Goal: Use online tool/utility: Utilize a website feature to perform a specific function

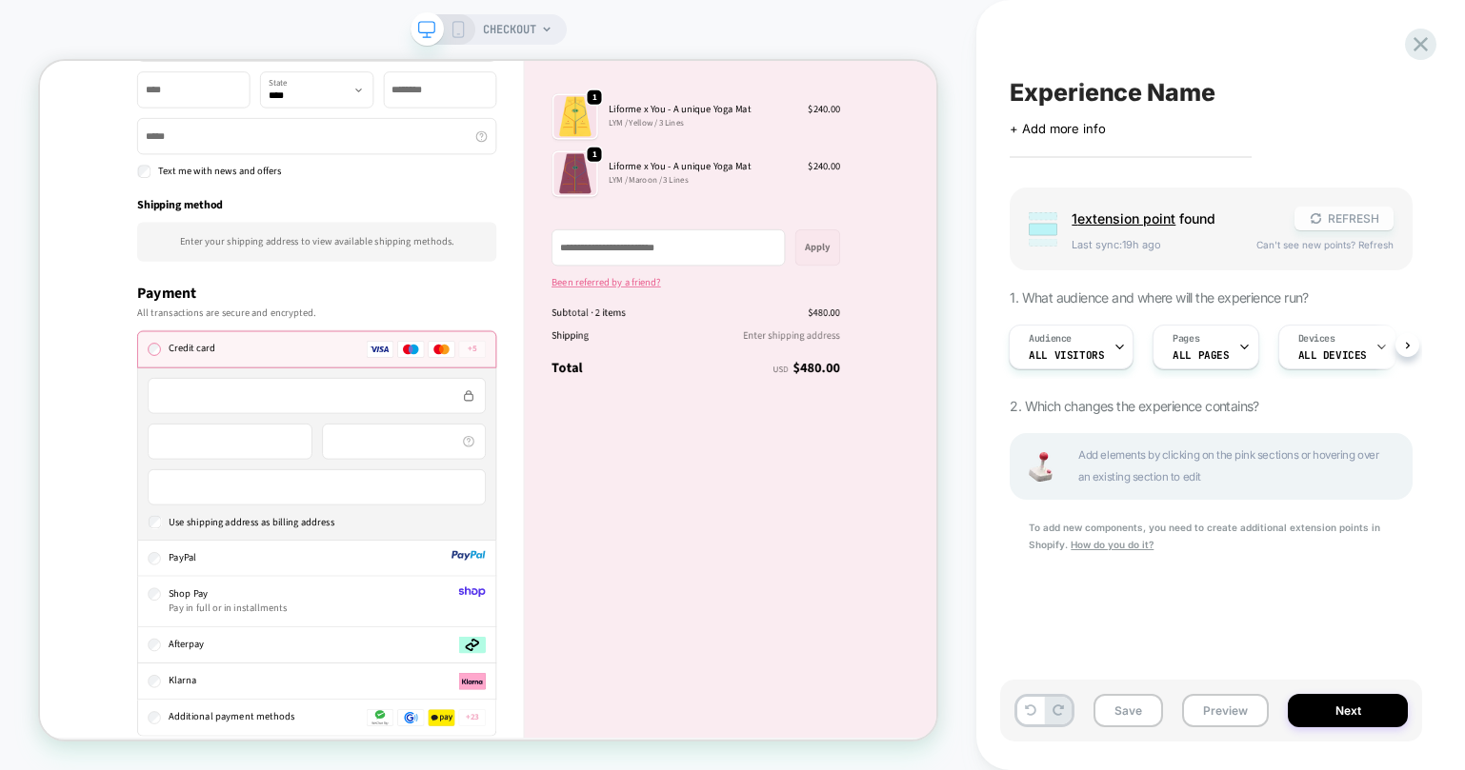
scroll to position [664, 0]
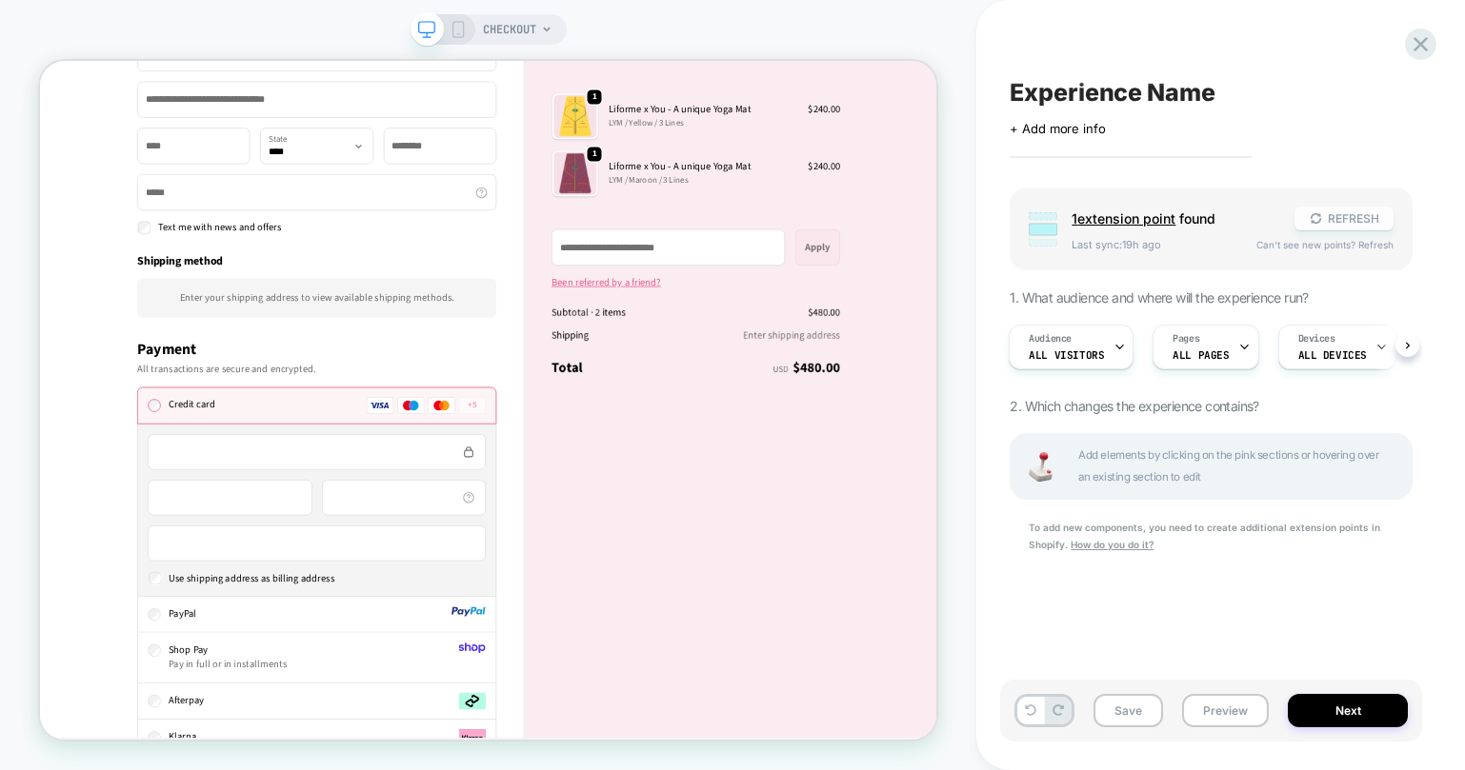
click at [1356, 217] on button "REFRESH" at bounding box center [1343, 219] width 99 height 24
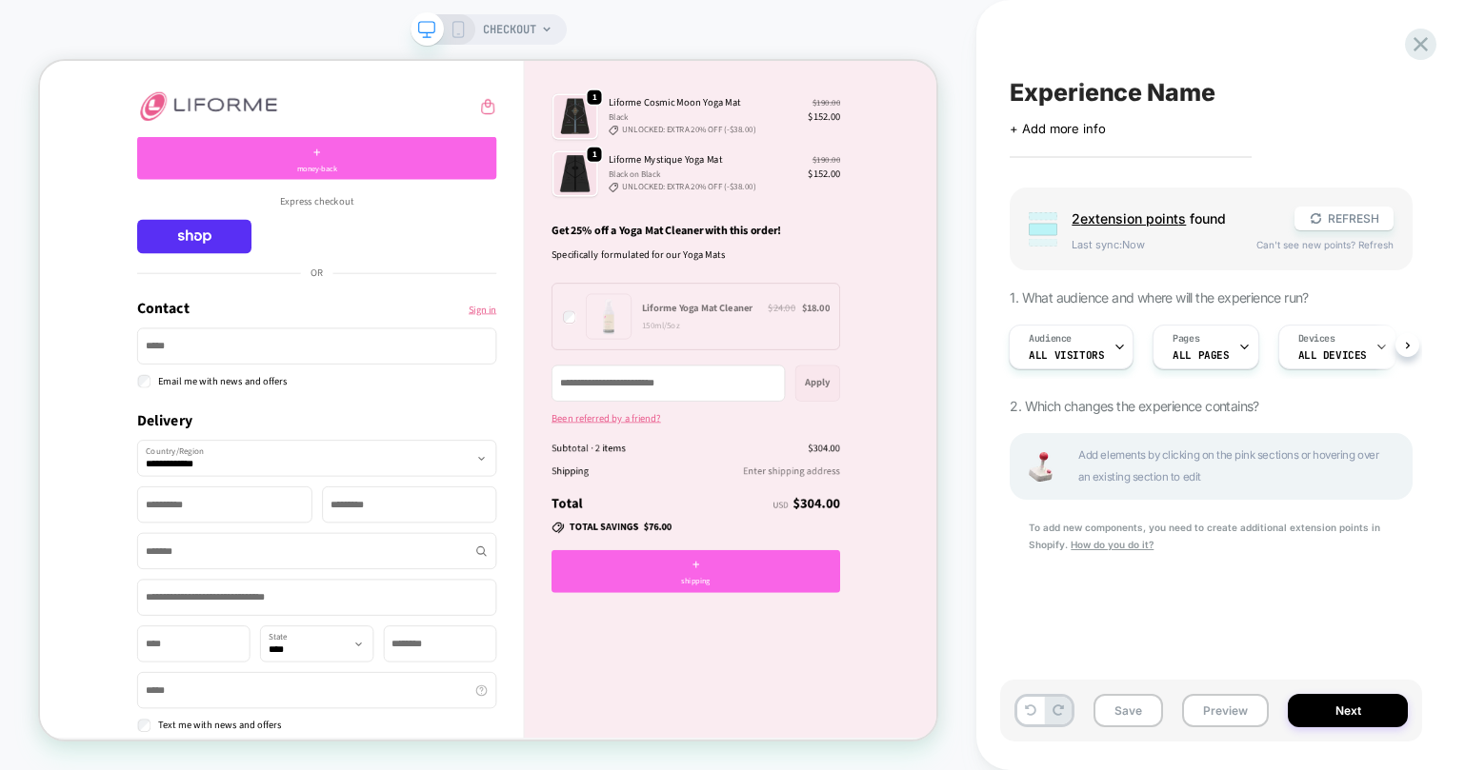
scroll to position [0, 2]
click at [929, 740] on div "+ shipping" at bounding box center [914, 741] width 385 height 57
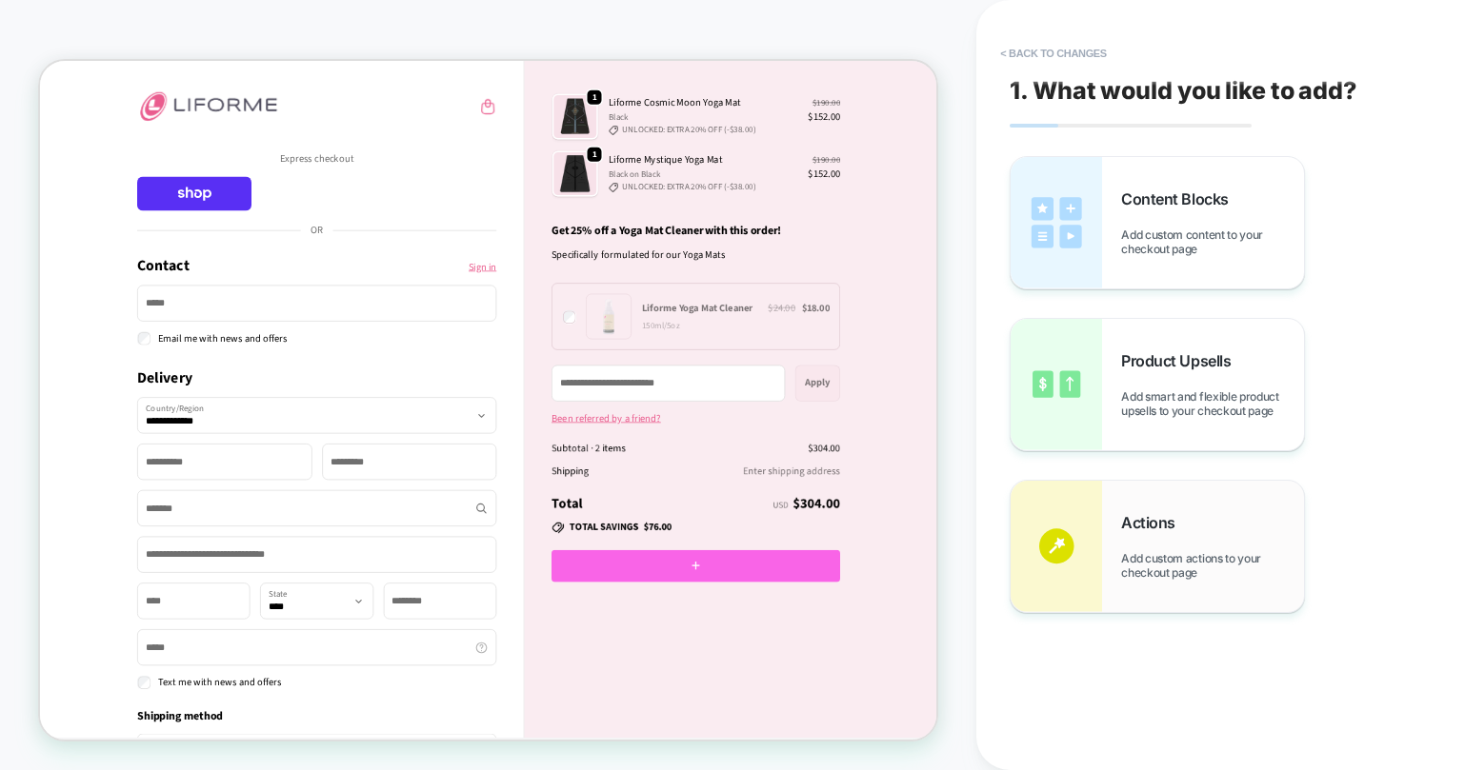
click at [1124, 541] on div "Actions Add custom actions to your checkout page" at bounding box center [1212, 546] width 183 height 67
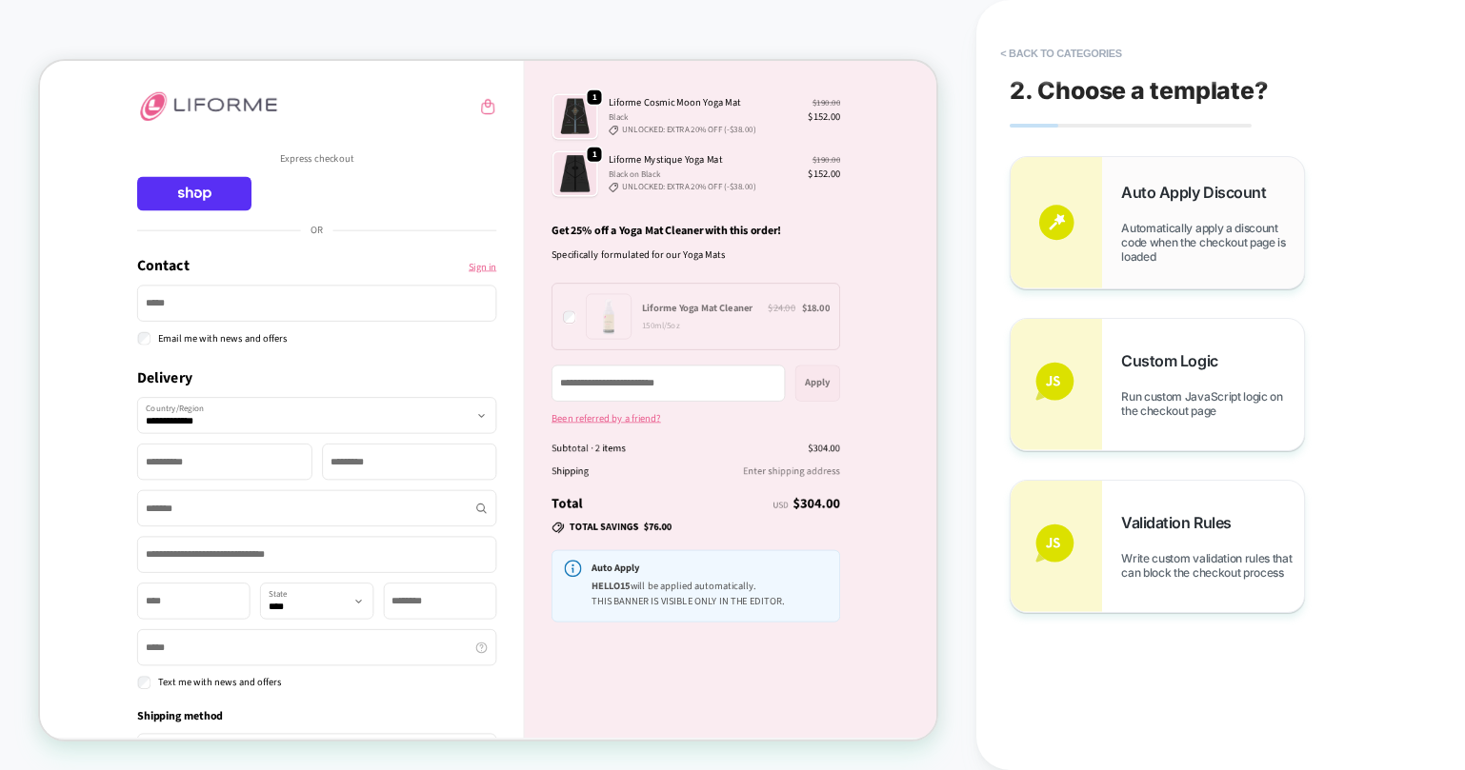
click at [1128, 241] on span "Automatically apply a discount code when the checkout page is loaded" at bounding box center [1212, 242] width 183 height 43
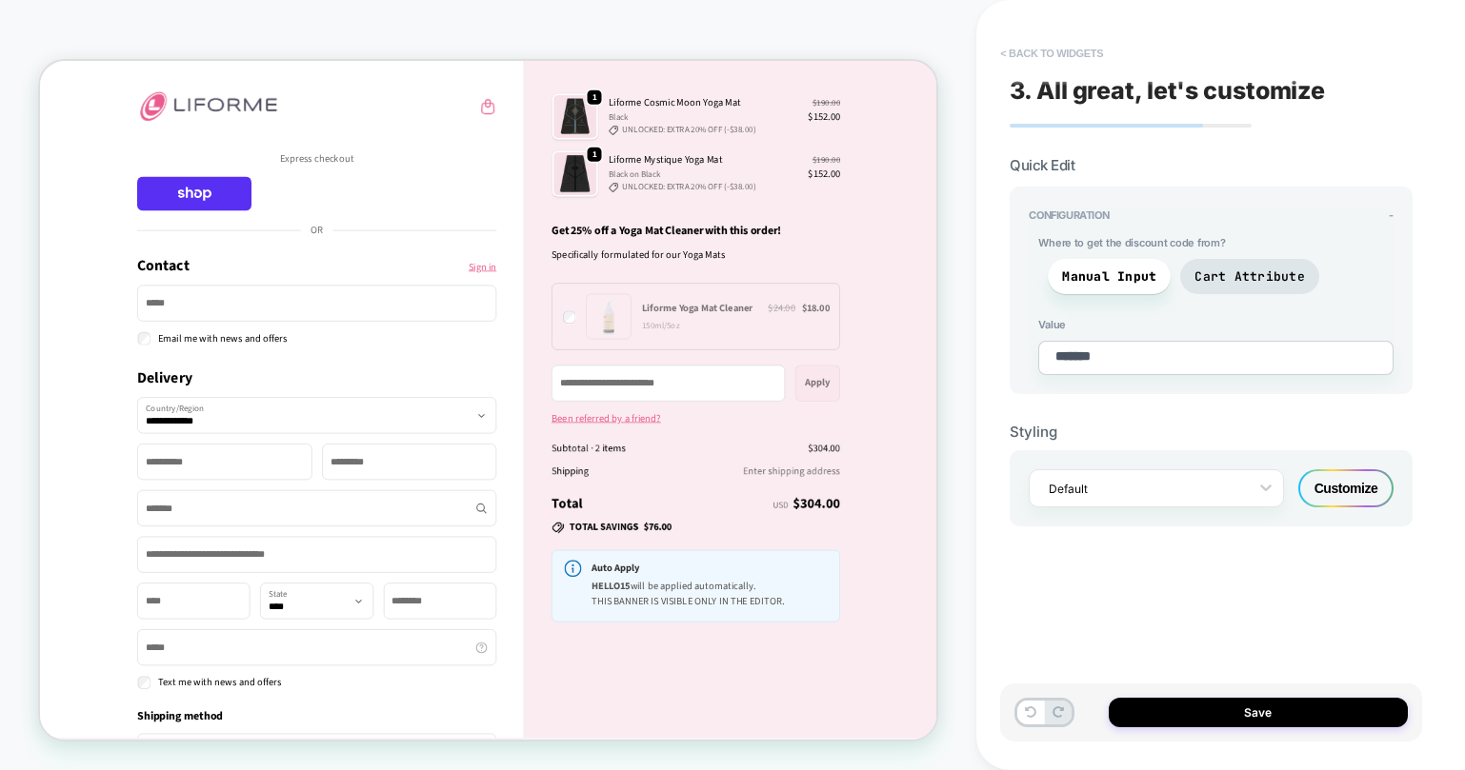
click at [1023, 46] on button "< Back to widgets" at bounding box center [1051, 53] width 122 height 30
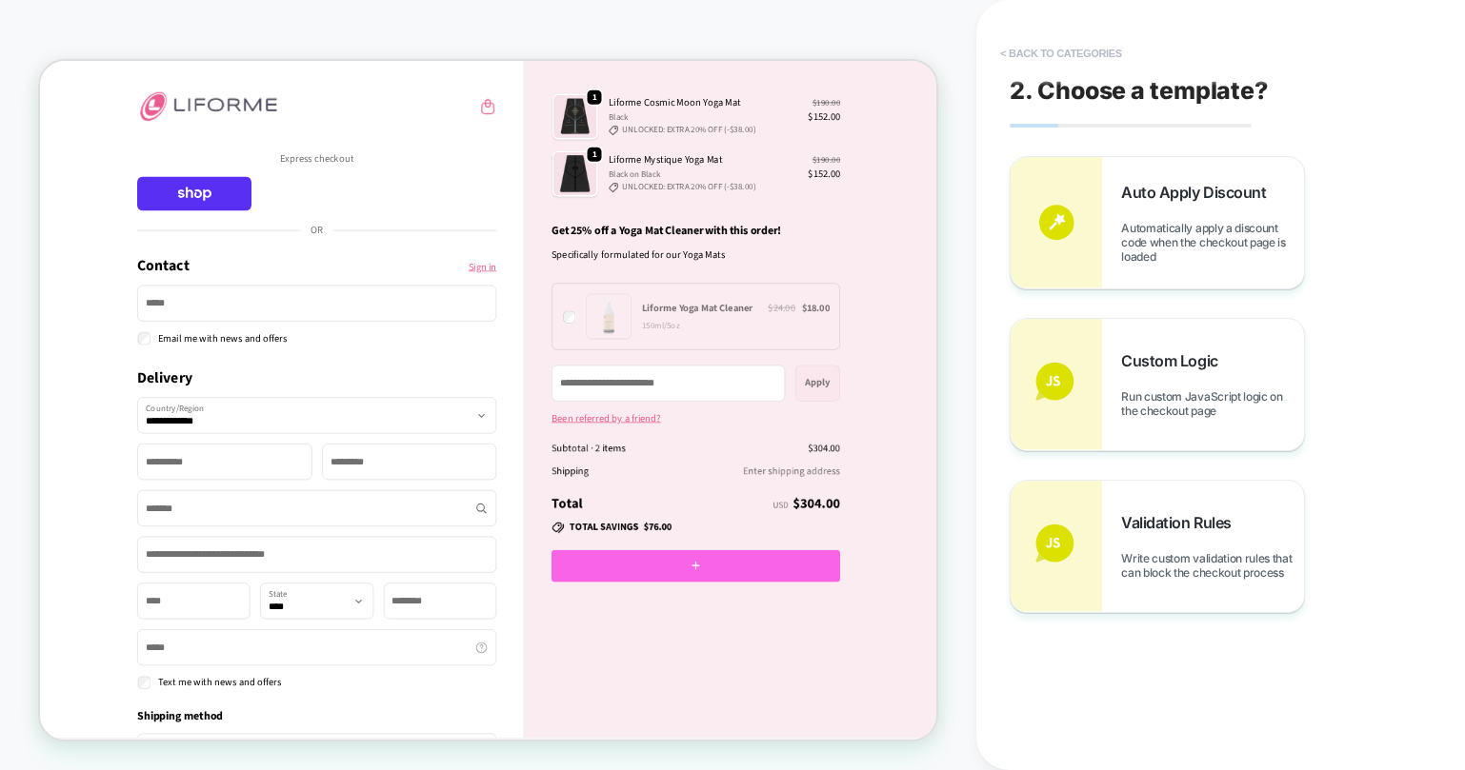
click at [1019, 55] on button "< Back to categories" at bounding box center [1060, 53] width 140 height 30
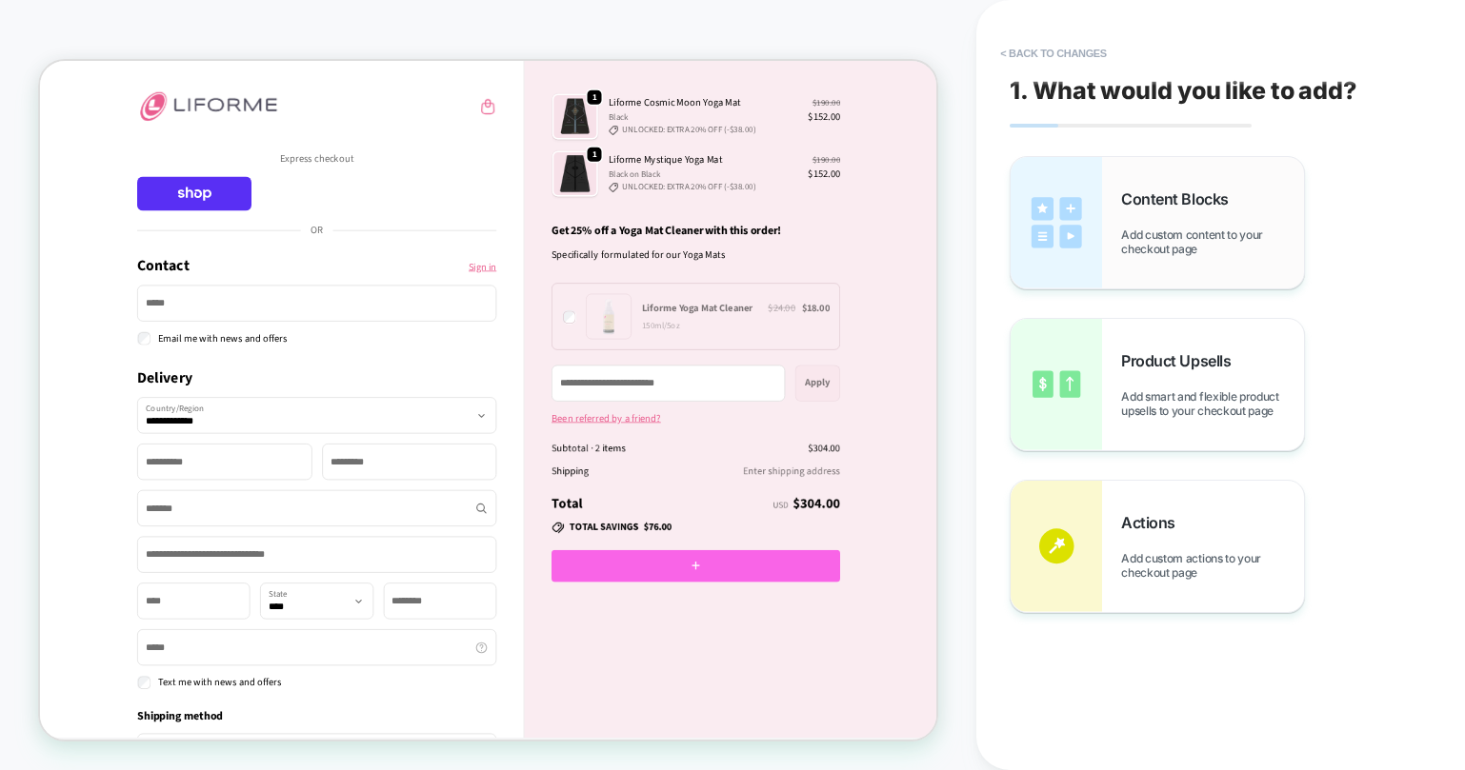
click at [1124, 232] on span "Add custom content to your checkout page" at bounding box center [1212, 242] width 183 height 29
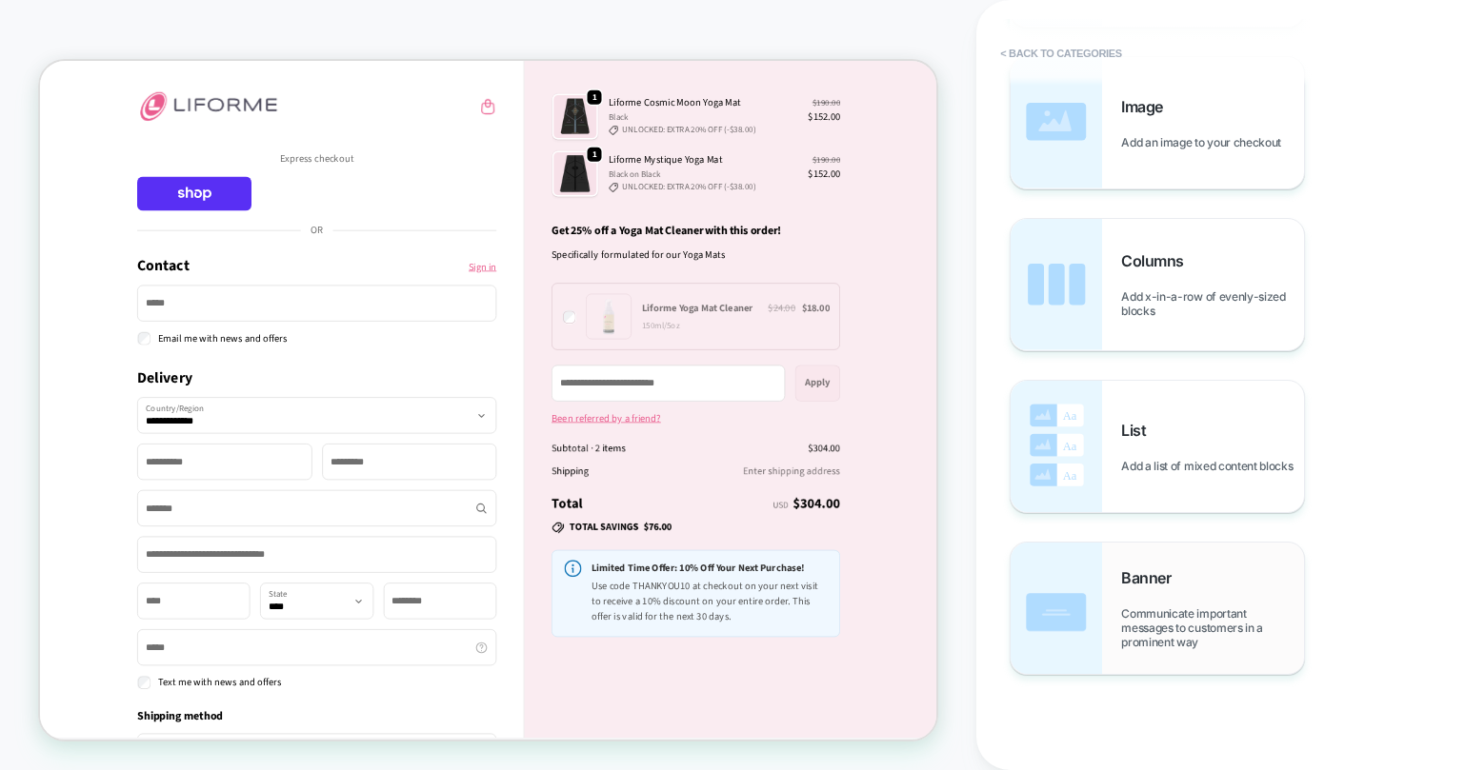
scroll to position [0, 0]
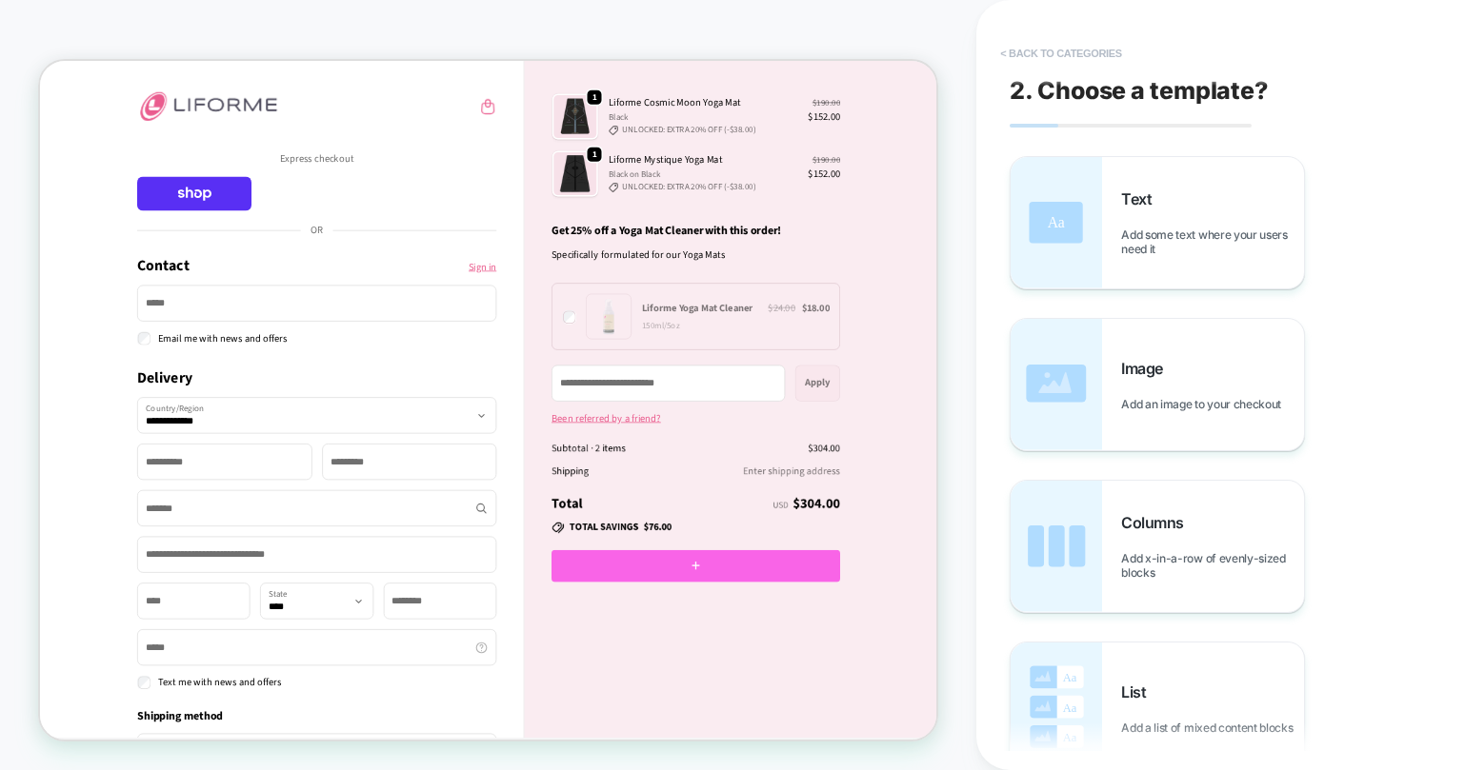
click at [1013, 58] on button "< Back to categories" at bounding box center [1060, 53] width 140 height 30
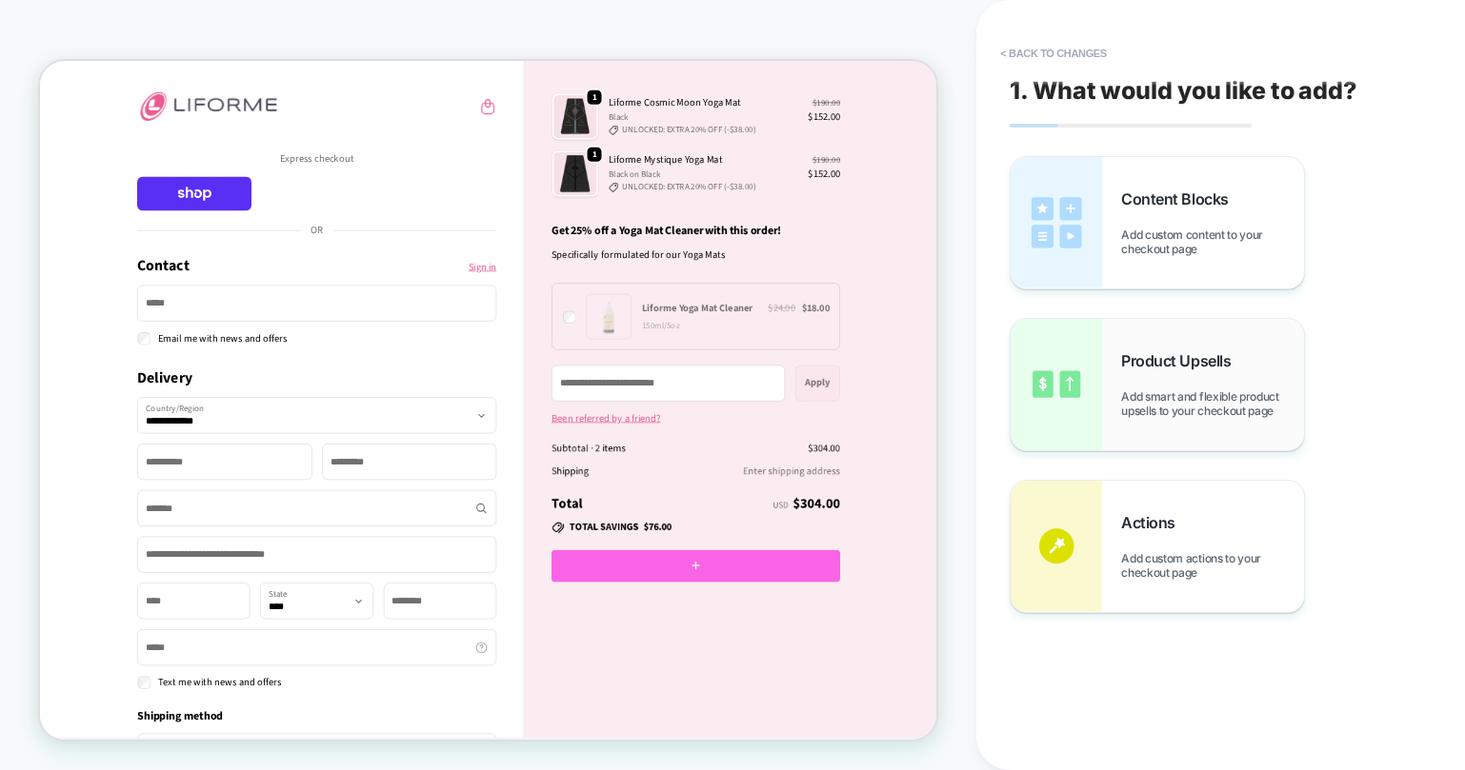
click at [1150, 403] on span "Add smart and flexible product upsells to your checkout page" at bounding box center [1212, 404] width 183 height 29
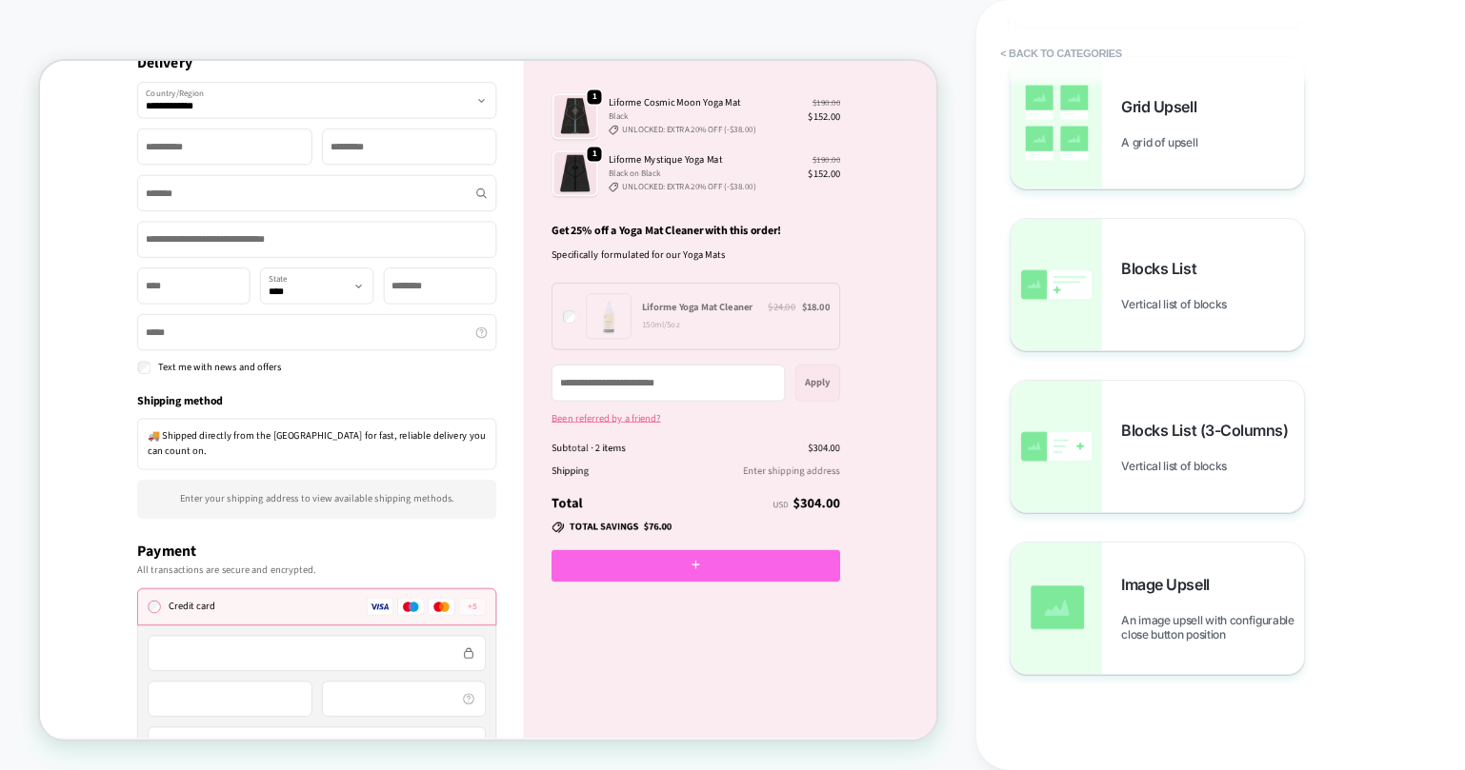
scroll to position [436, 0]
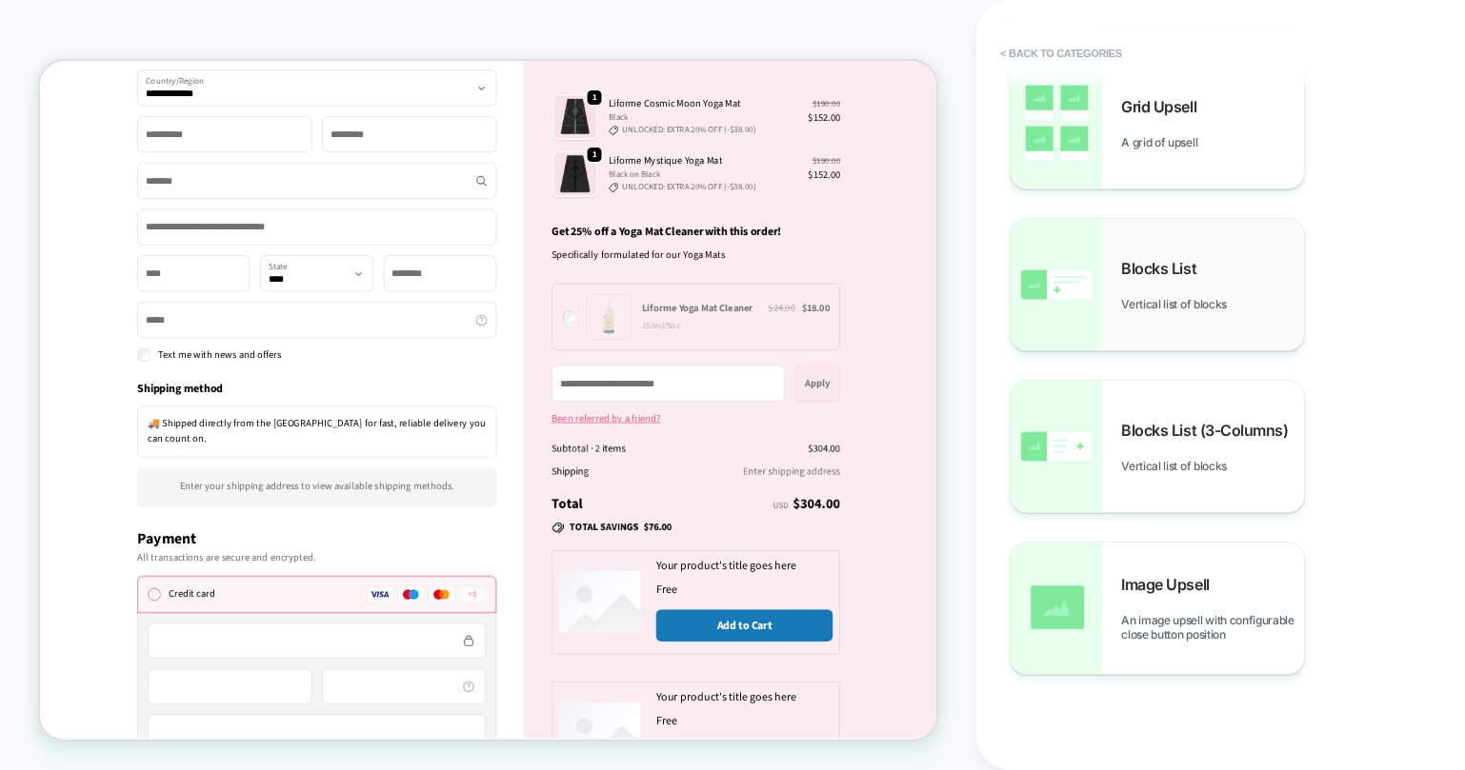
click at [1116, 276] on div "Blocks List Vertical list of blocks" at bounding box center [1156, 284] width 293 height 131
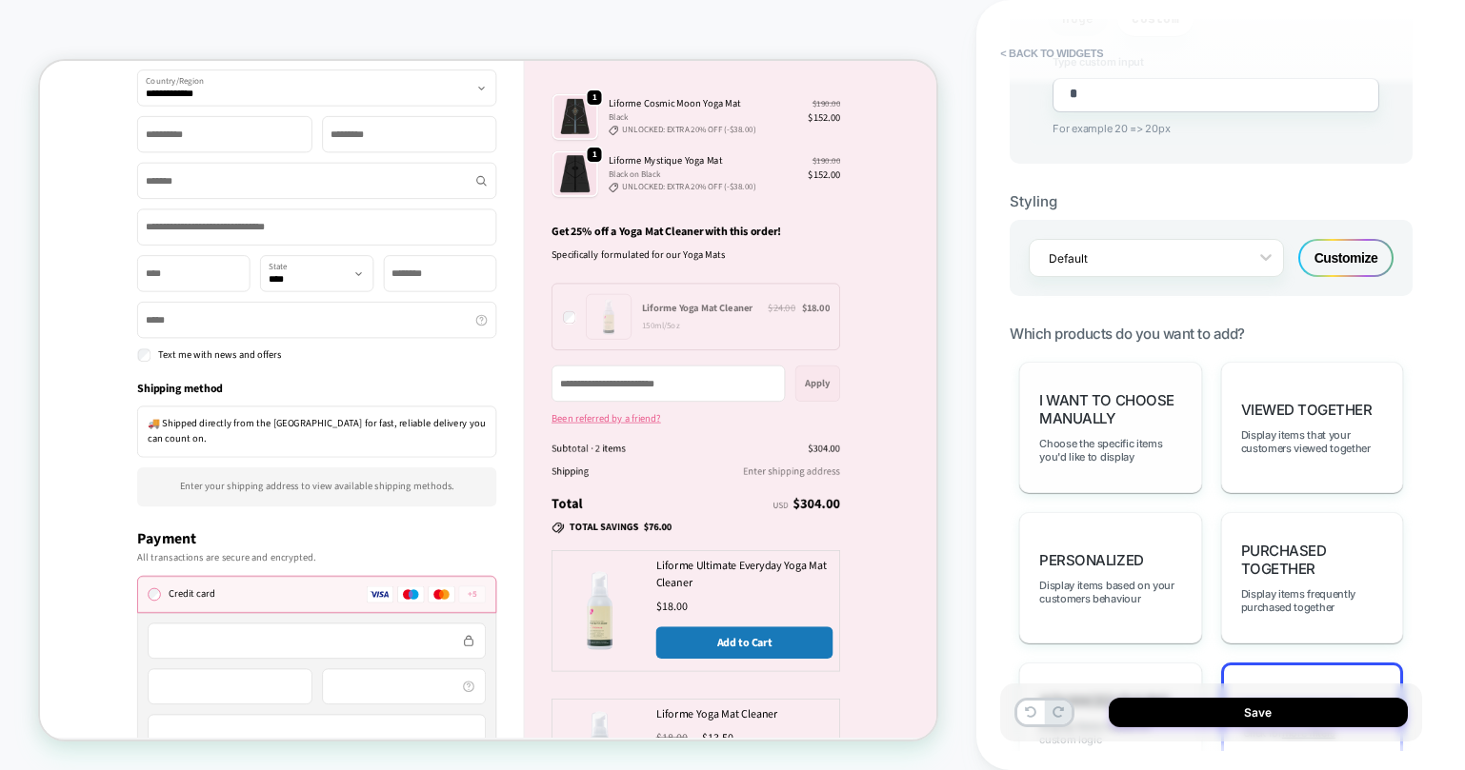
scroll to position [1174, 0]
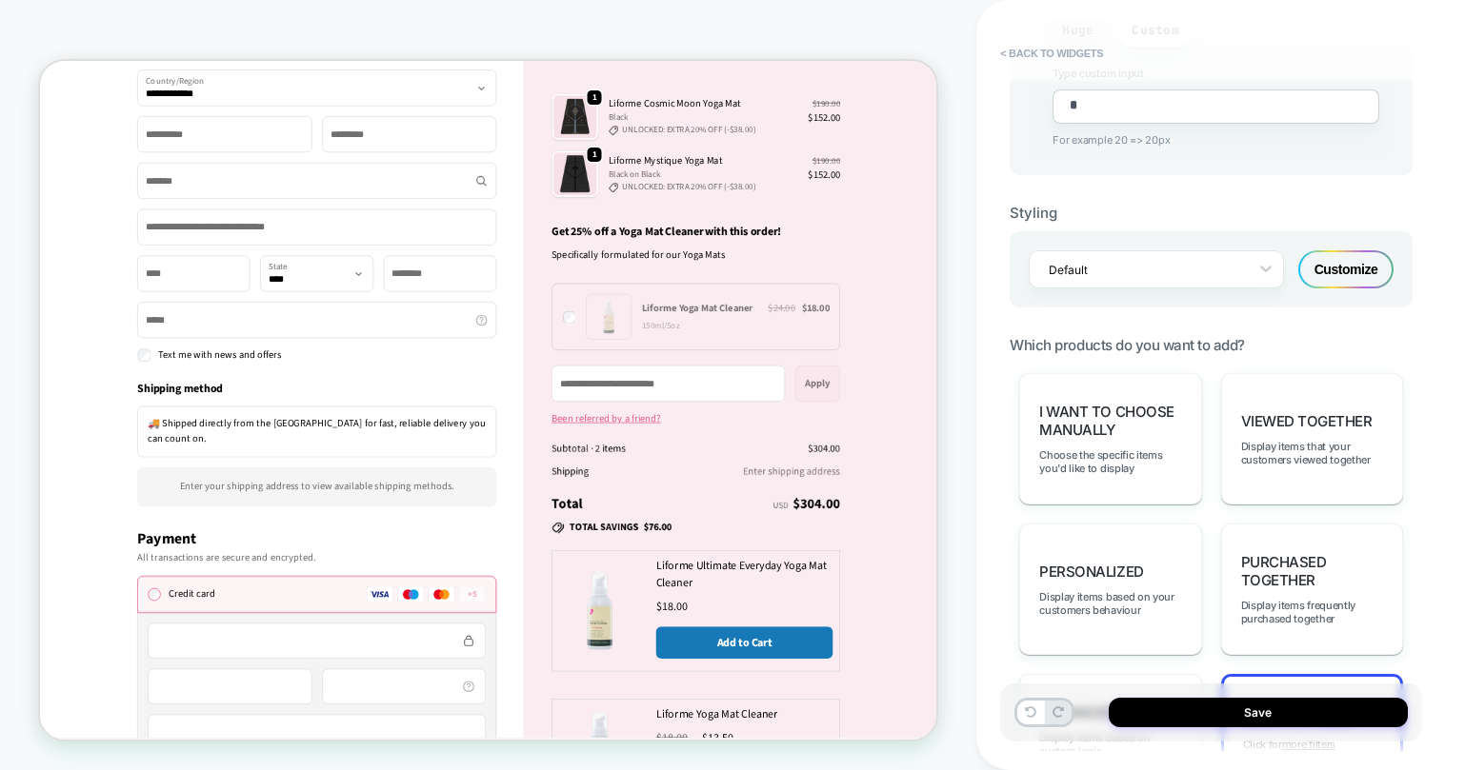
click at [1128, 419] on span "I want to choose manually" at bounding box center [1110, 421] width 142 height 36
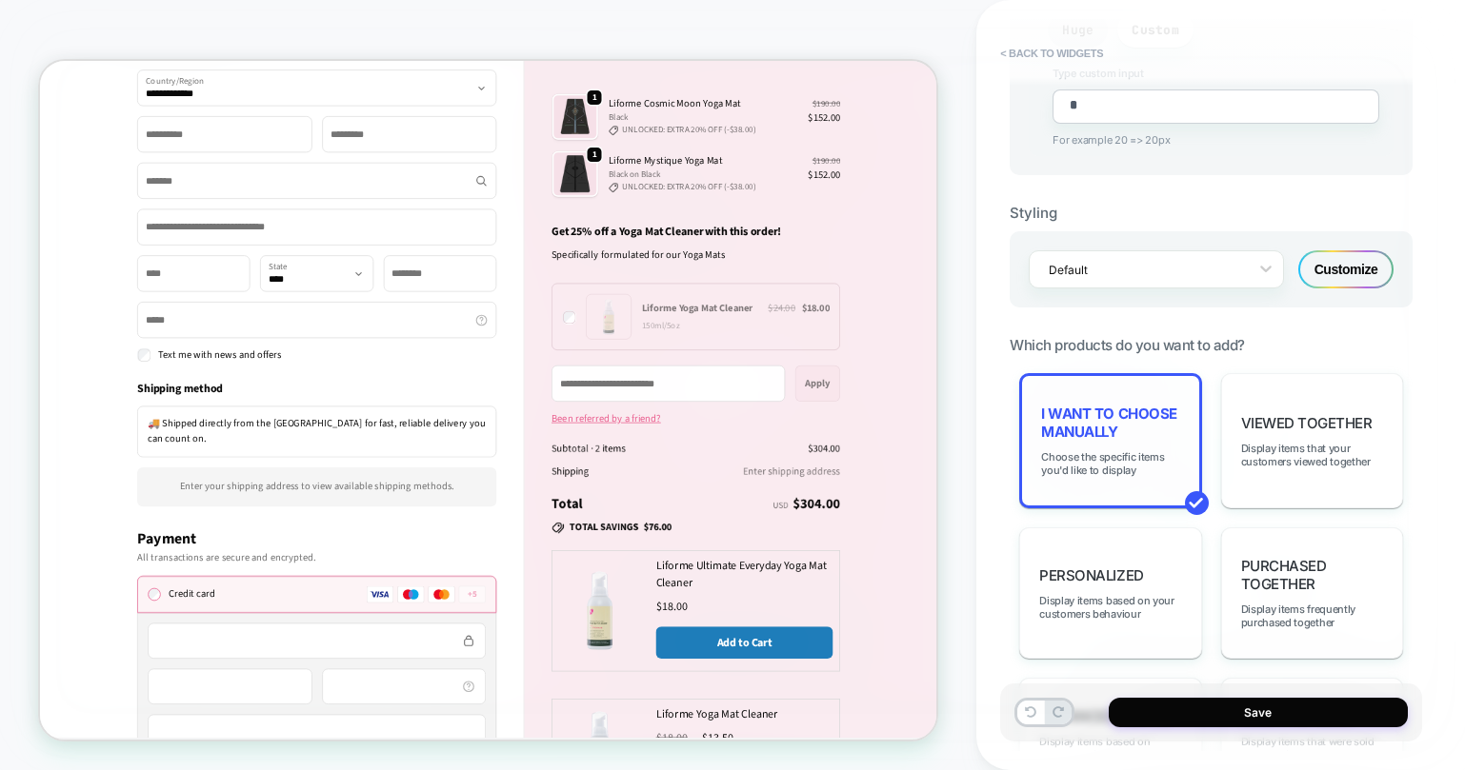
type textarea "*"
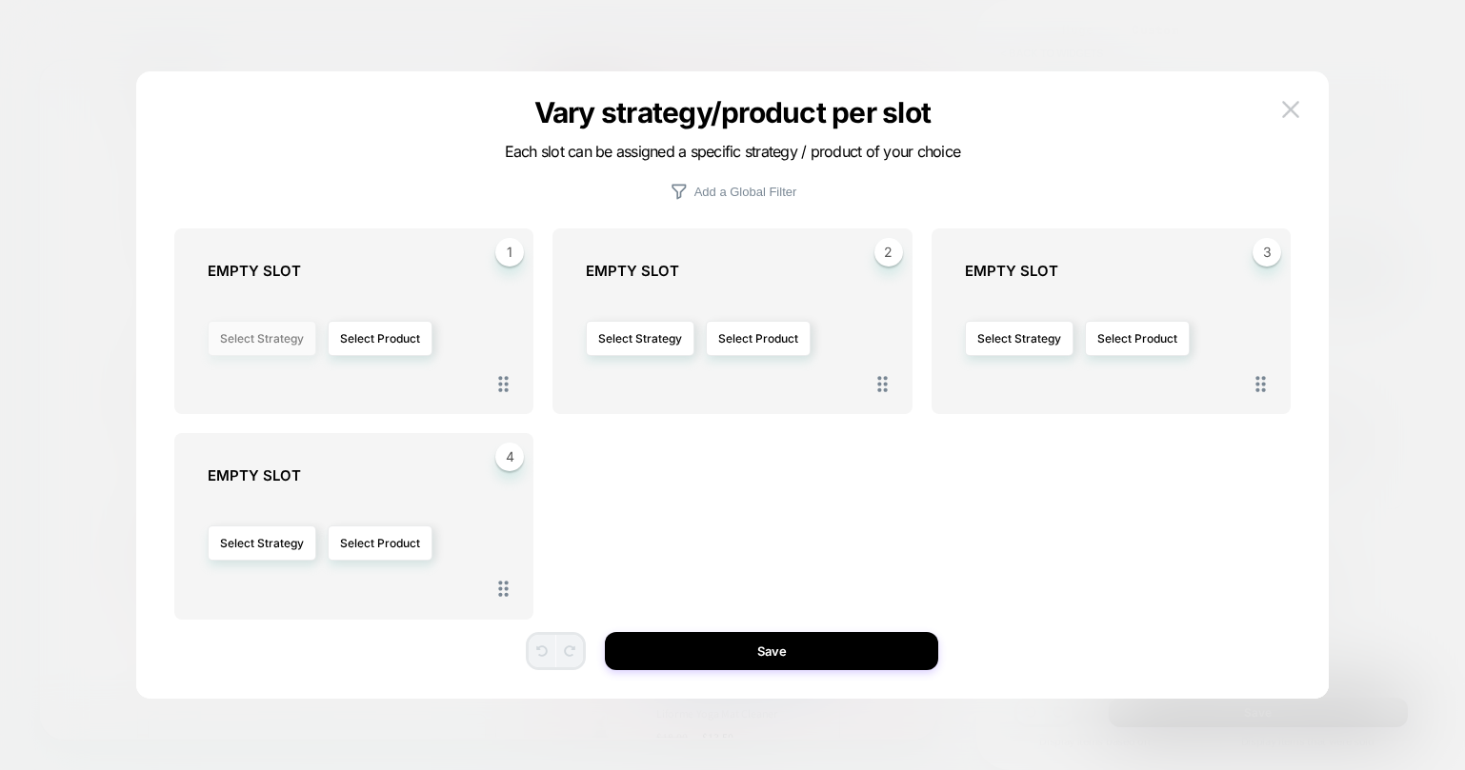
click at [232, 347] on button "Select Strategy" at bounding box center [262, 338] width 109 height 35
click at [232, 346] on button "Select Strategy" at bounding box center [262, 338] width 109 height 35
click at [358, 333] on button "Select Product" at bounding box center [380, 338] width 105 height 35
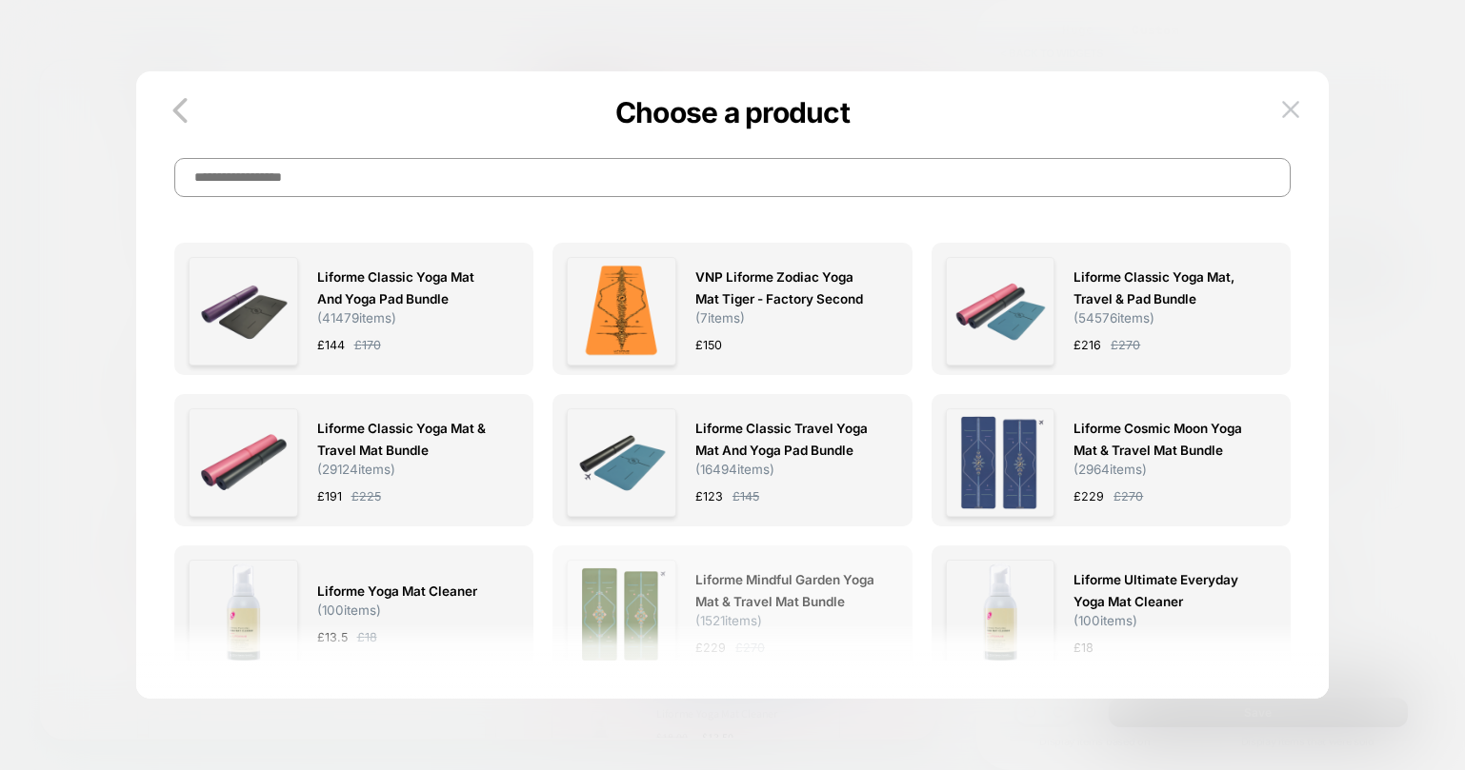
scroll to position [6, 0]
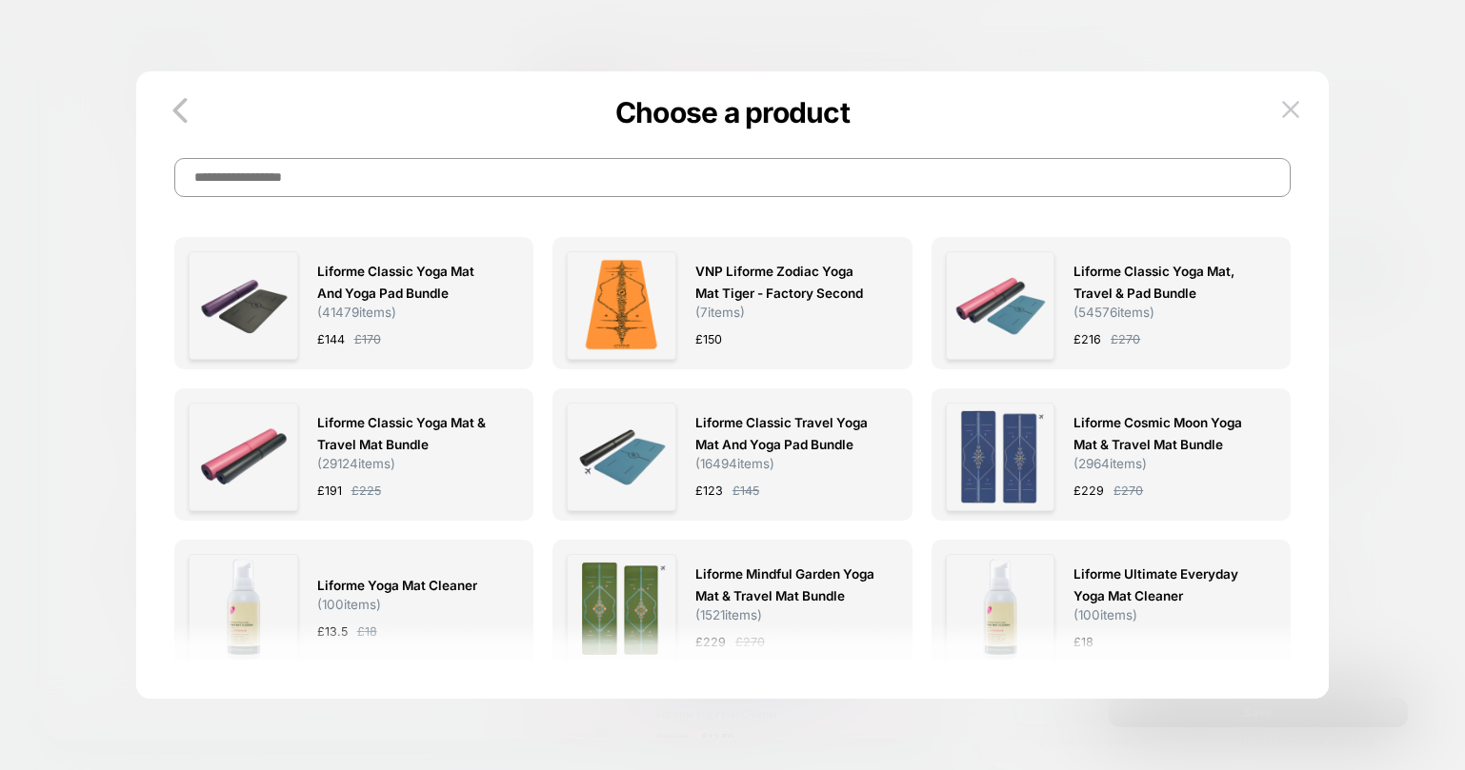
click at [1185, 589] on span "Liforme Ultimate Everyday Yoga Mat Cleaner" at bounding box center [1165, 586] width 184 height 44
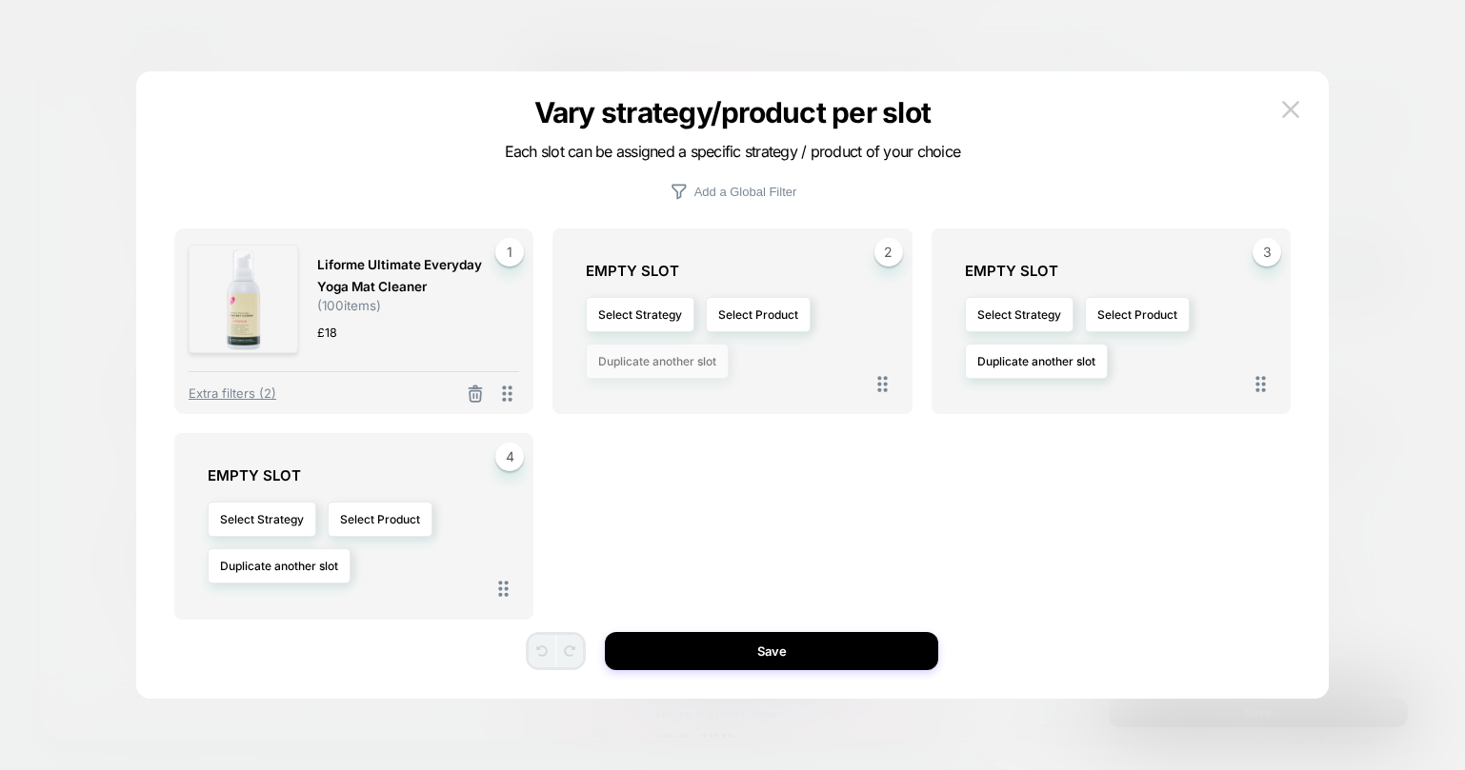
scroll to position [7, 0]
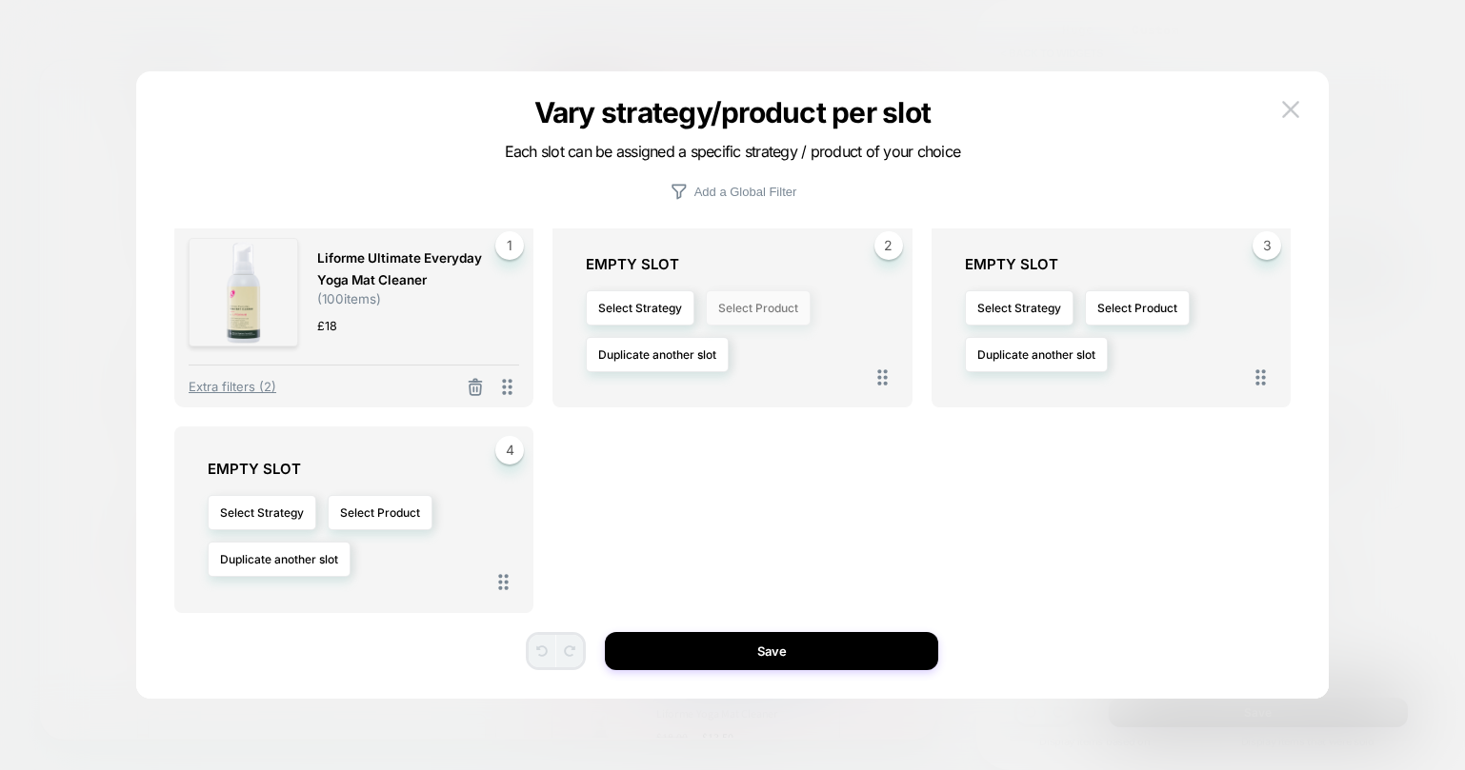
click at [747, 304] on button "Select Product" at bounding box center [758, 307] width 105 height 35
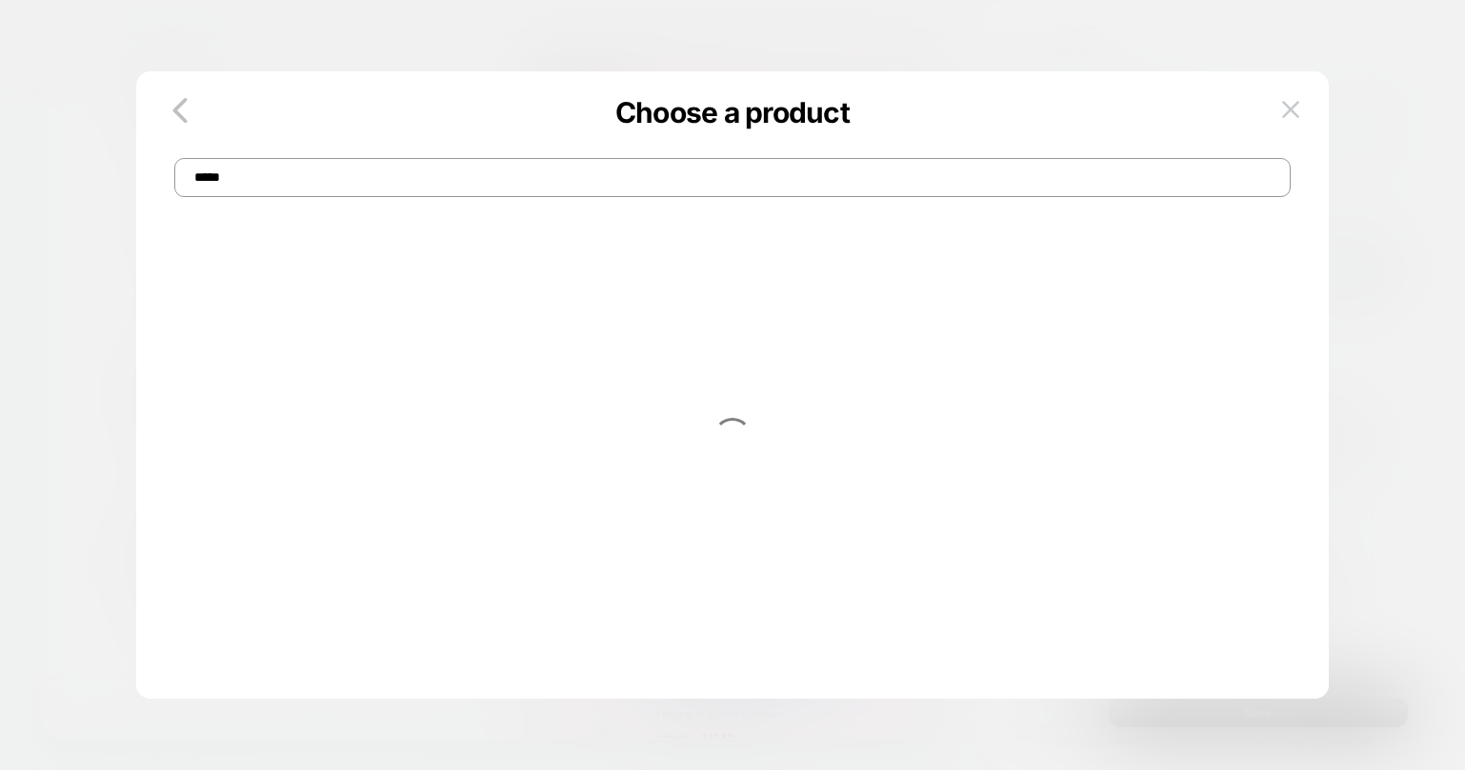
scroll to position [0, 0]
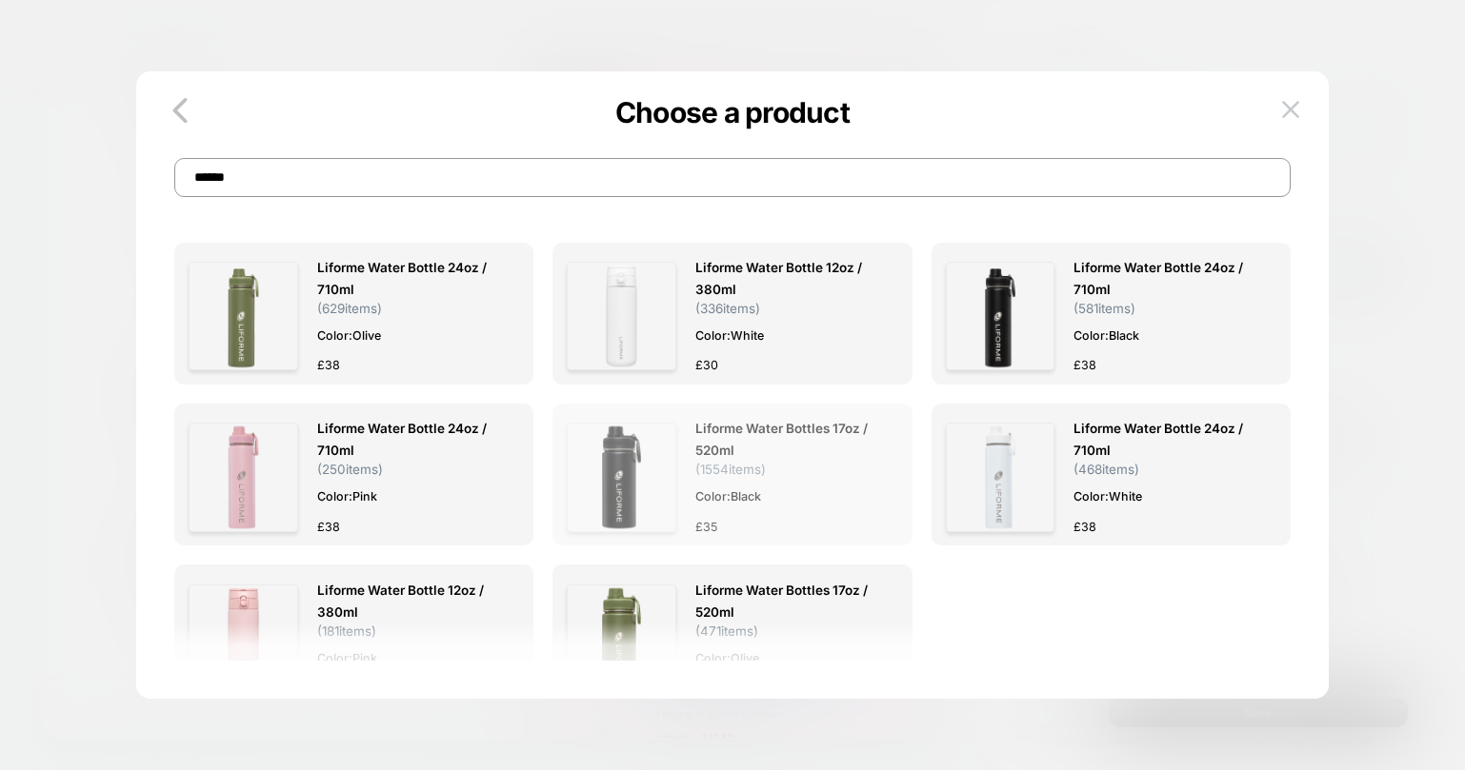
type input "******"
click at [810, 444] on span "Liforme Water Bottles 17oz / 520ml" at bounding box center [787, 440] width 184 height 44
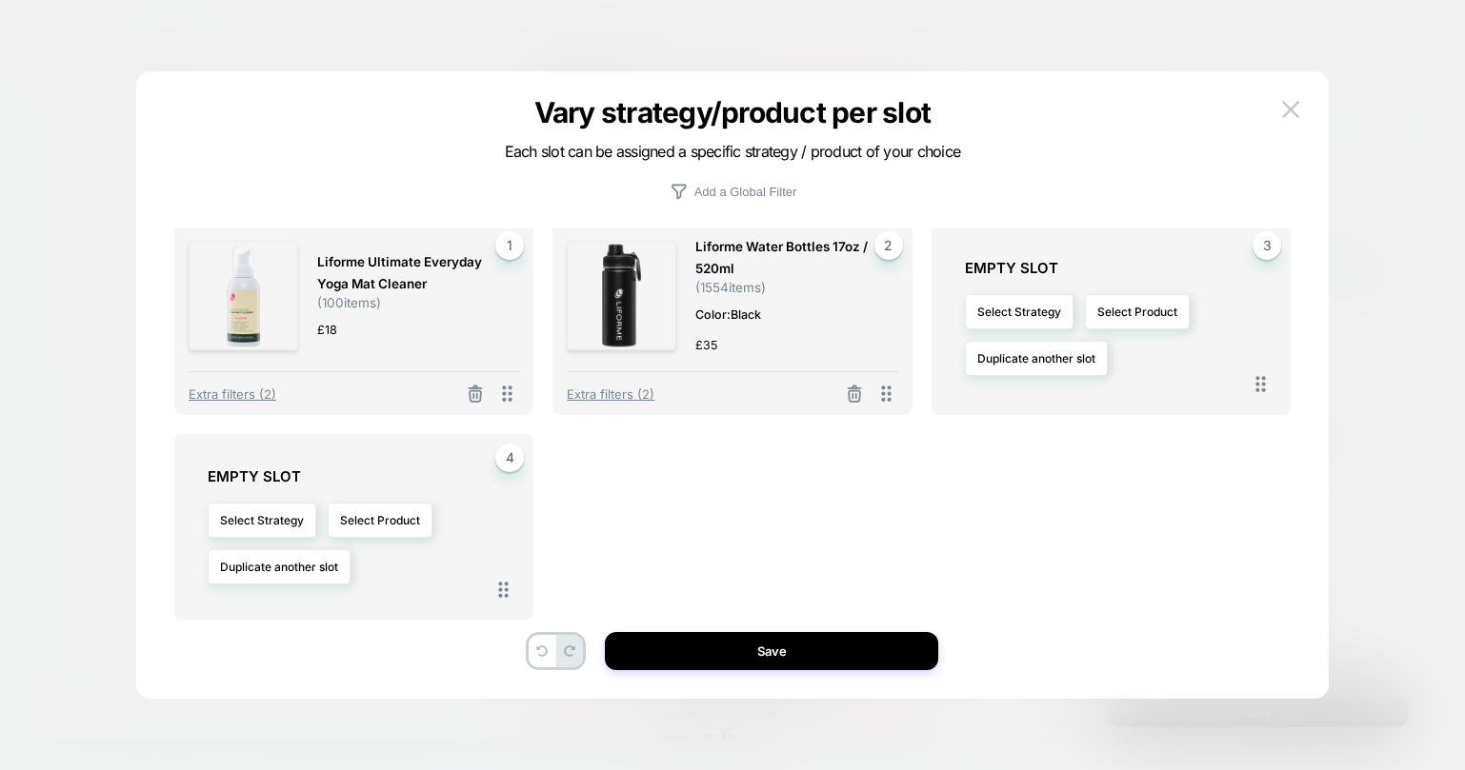
scroll to position [13, 0]
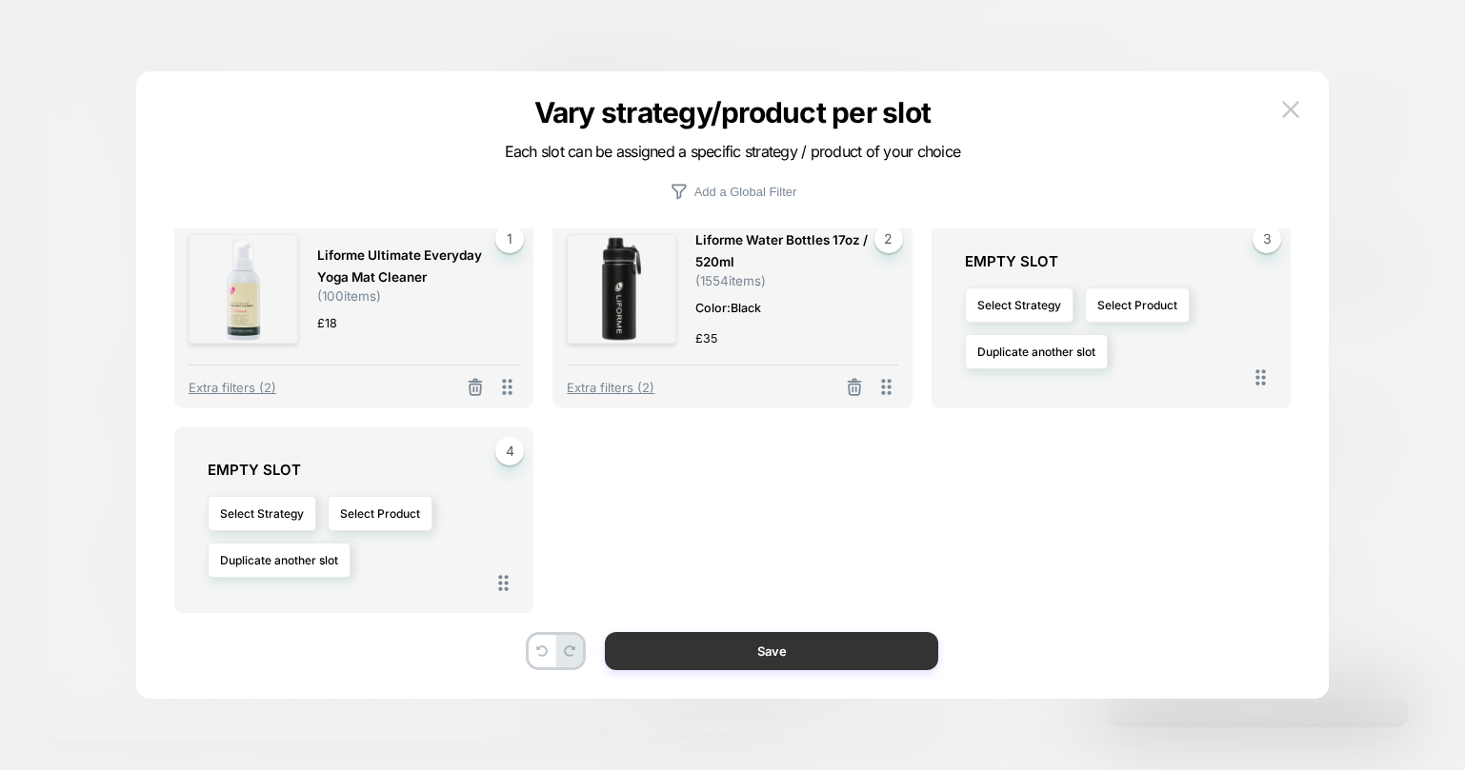
click at [784, 654] on button "Save" at bounding box center [771, 651] width 333 height 38
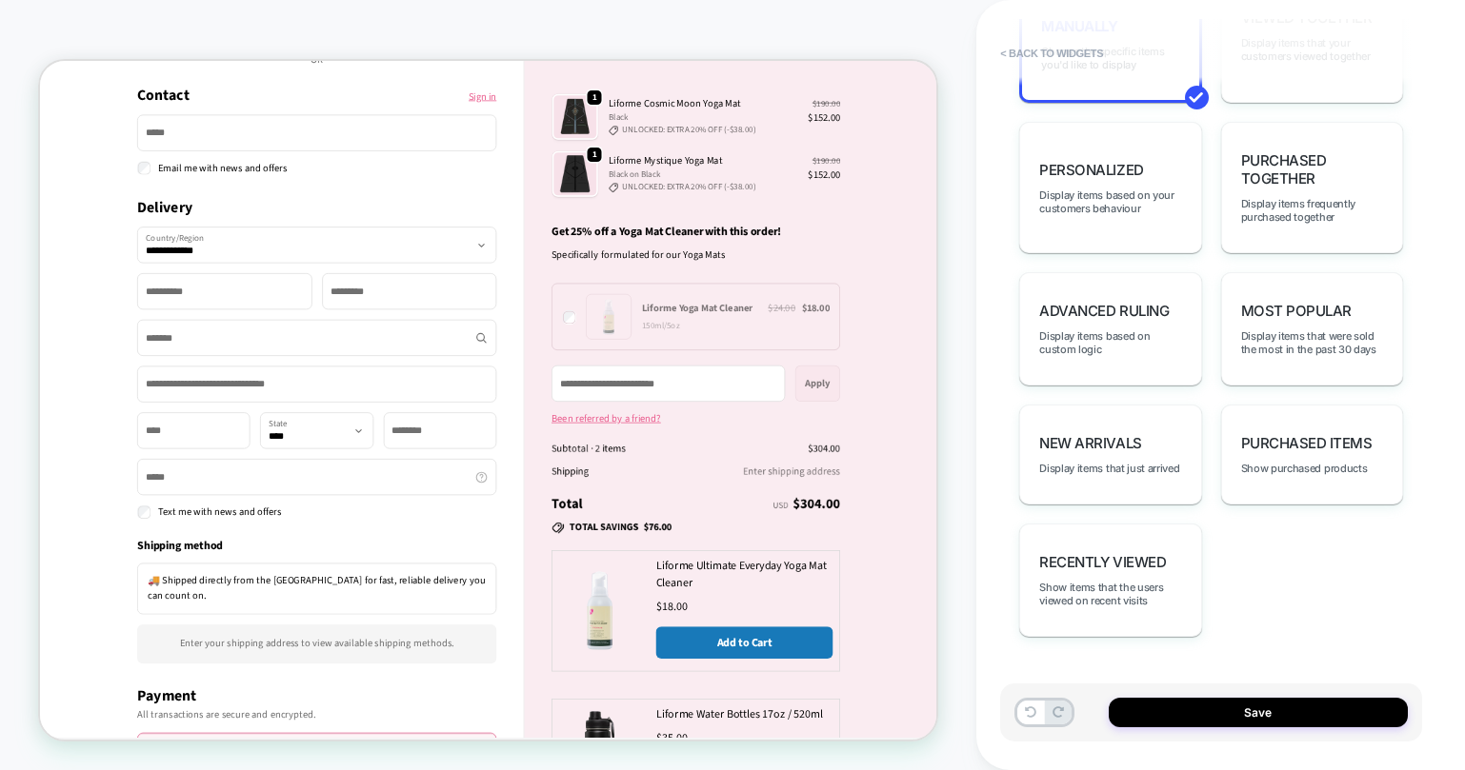
scroll to position [0, 0]
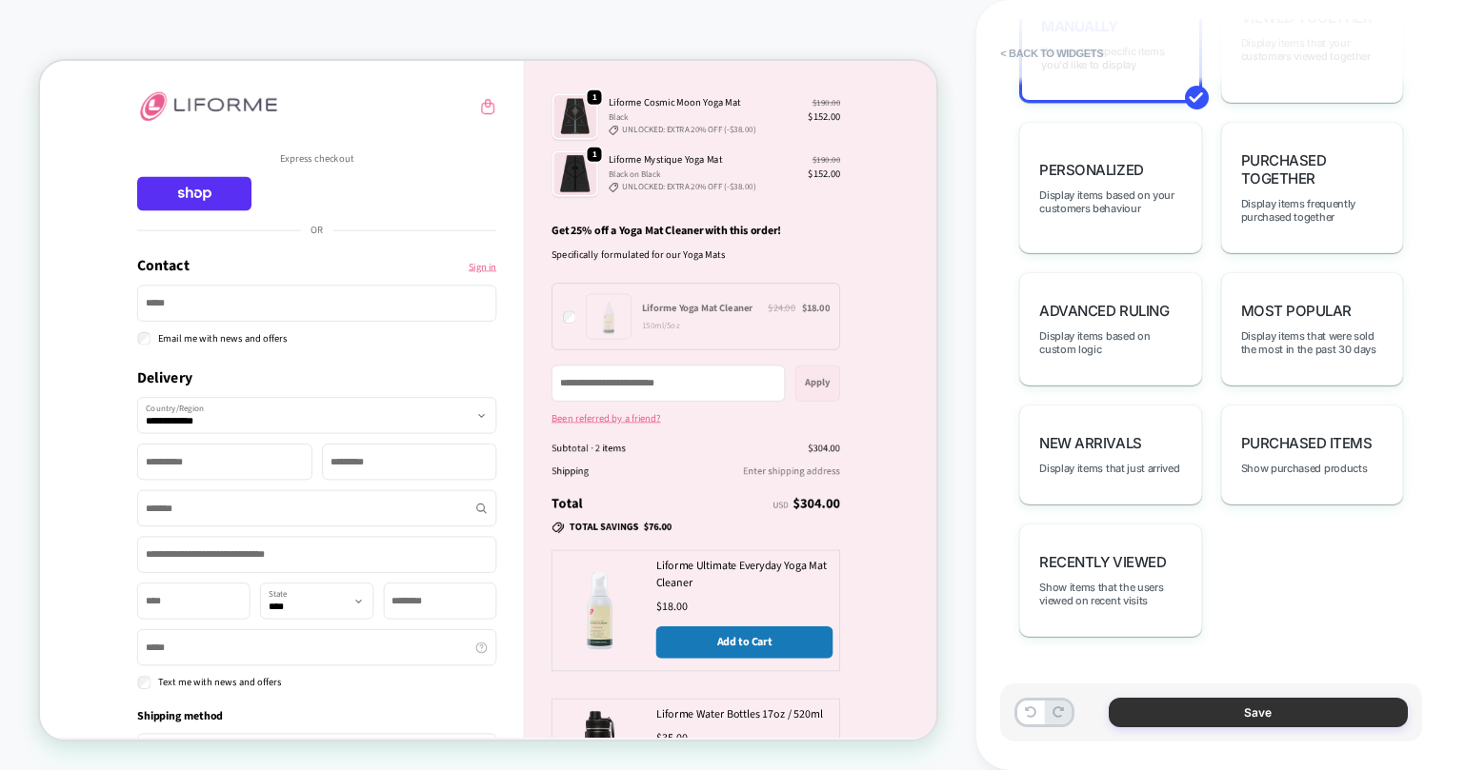
click at [1239, 723] on button "Save" at bounding box center [1258, 713] width 299 height 30
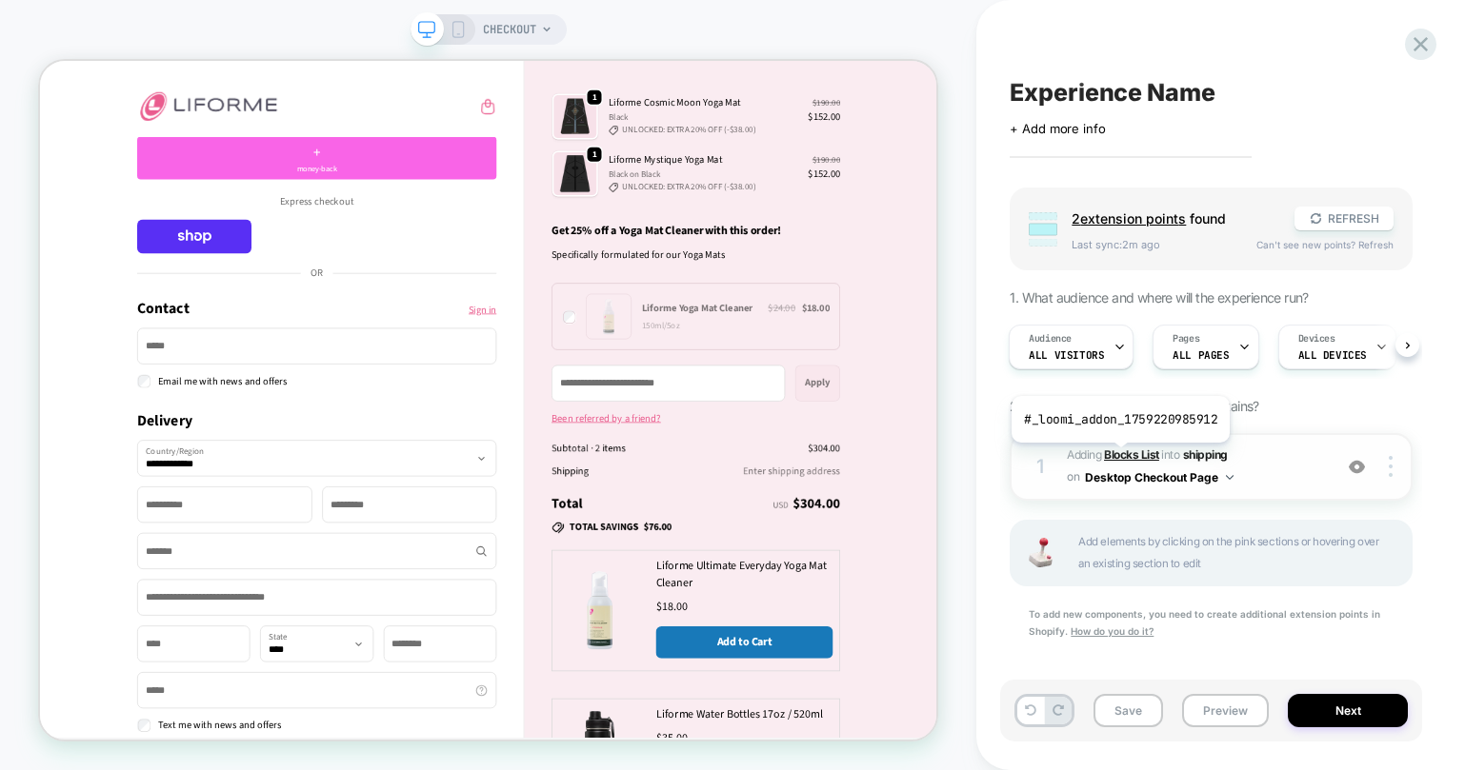
click at [1118, 457] on b "Blocks List" at bounding box center [1131, 455] width 55 height 14
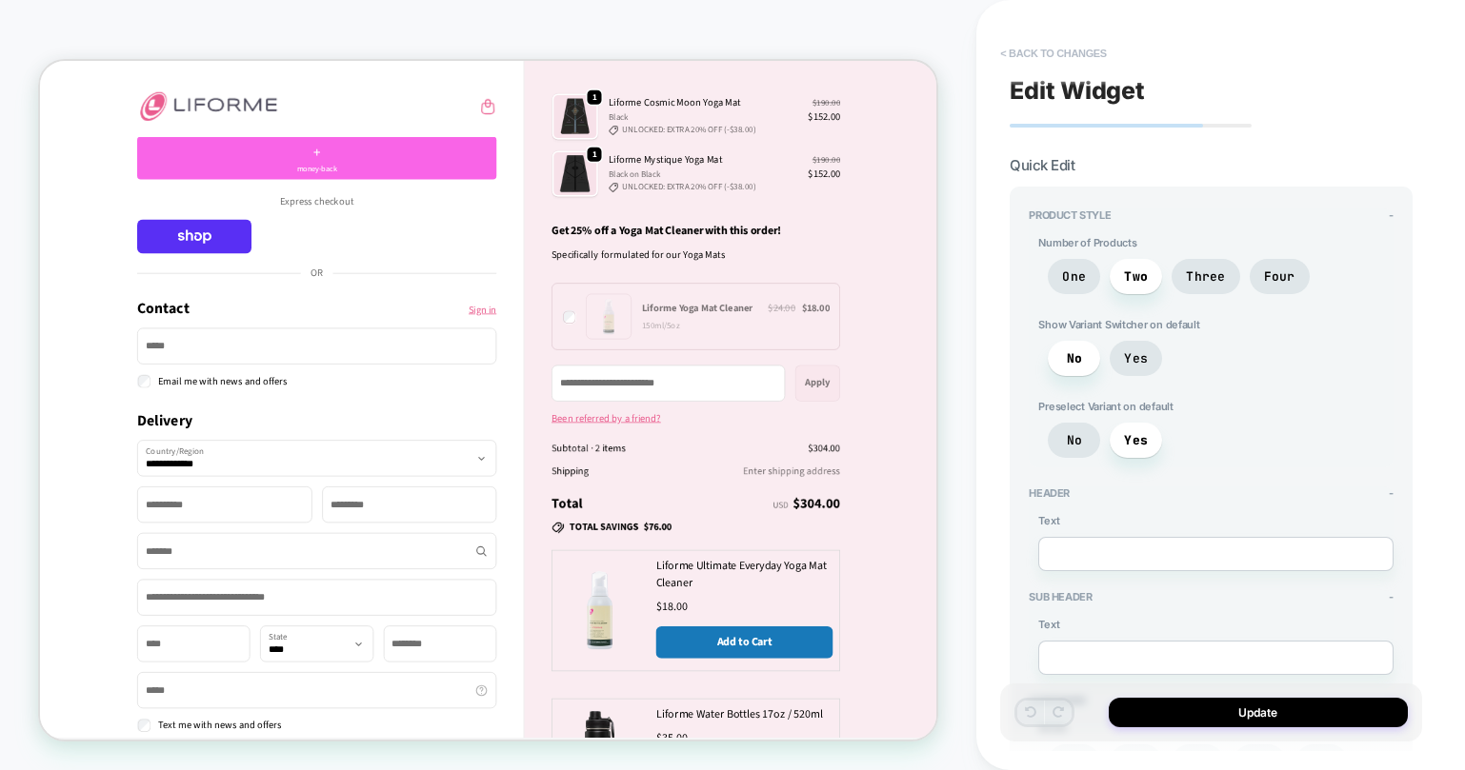
click at [1036, 55] on button "< Back to changes" at bounding box center [1053, 53] width 126 height 30
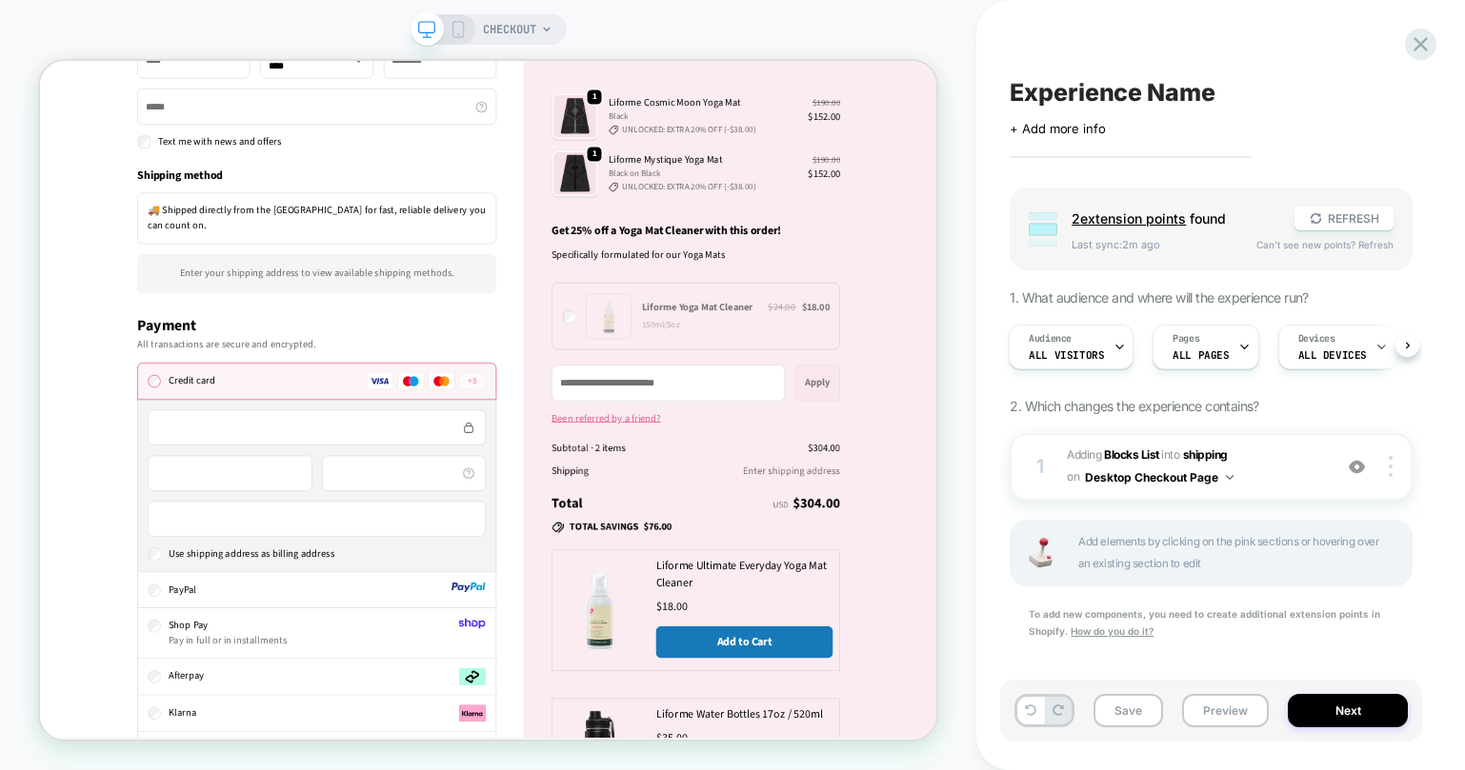
scroll to position [1179, 0]
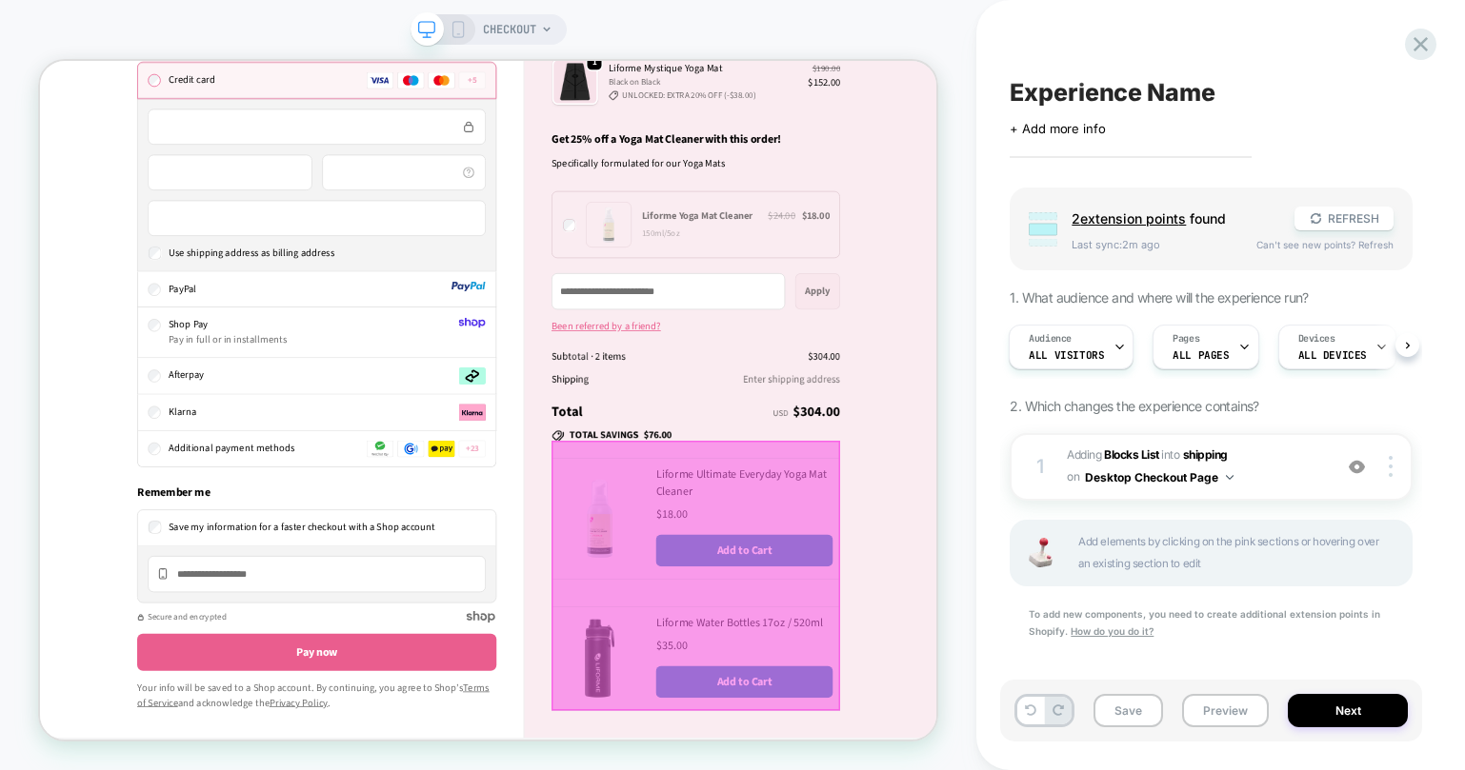
click at [922, 611] on span "Liforme Ultimate Everyday Yoga Mat Cleaner" at bounding box center [975, 624] width 228 height 44
click at [971, 618] on div at bounding box center [914, 748] width 385 height 360
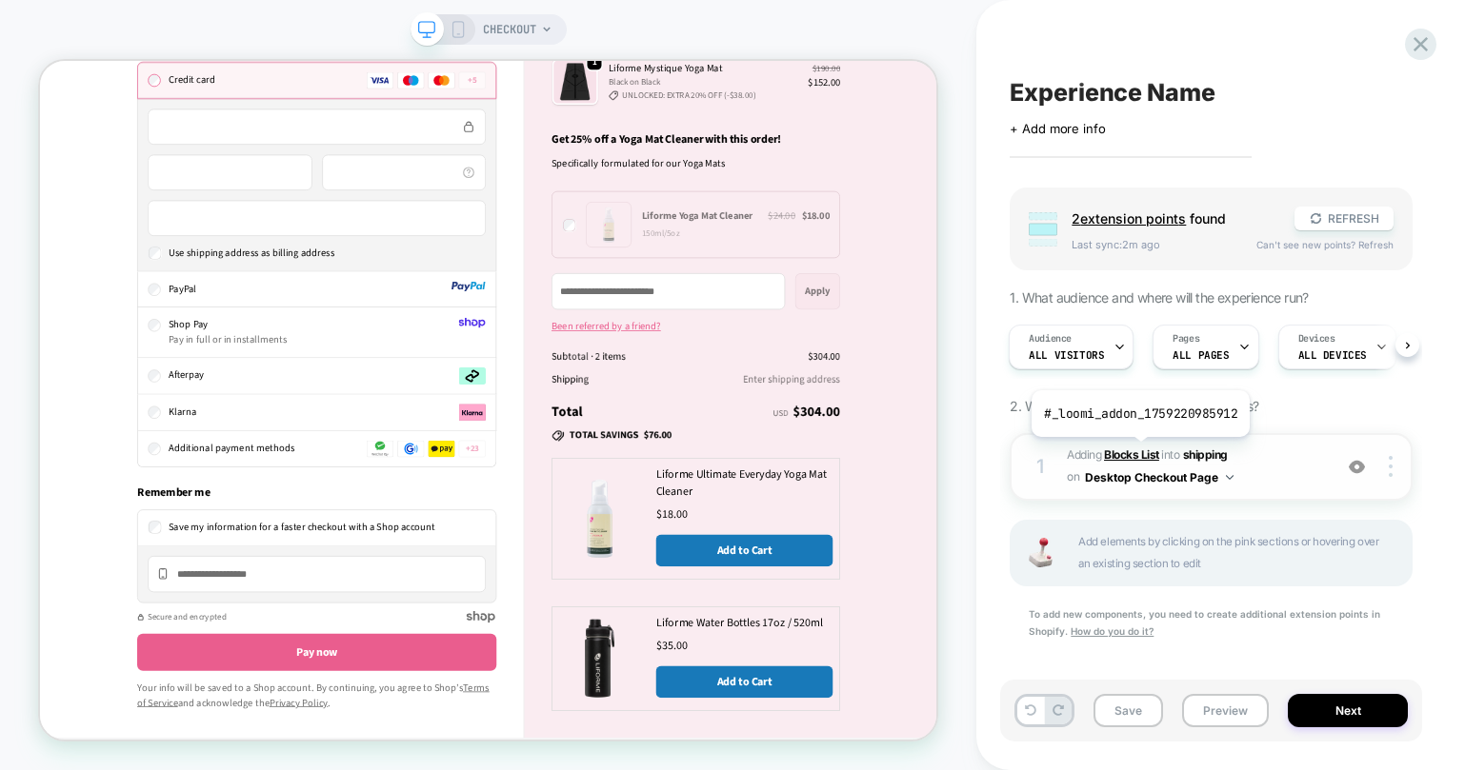
click at [1138, 451] on b "Blocks List" at bounding box center [1131, 455] width 55 height 14
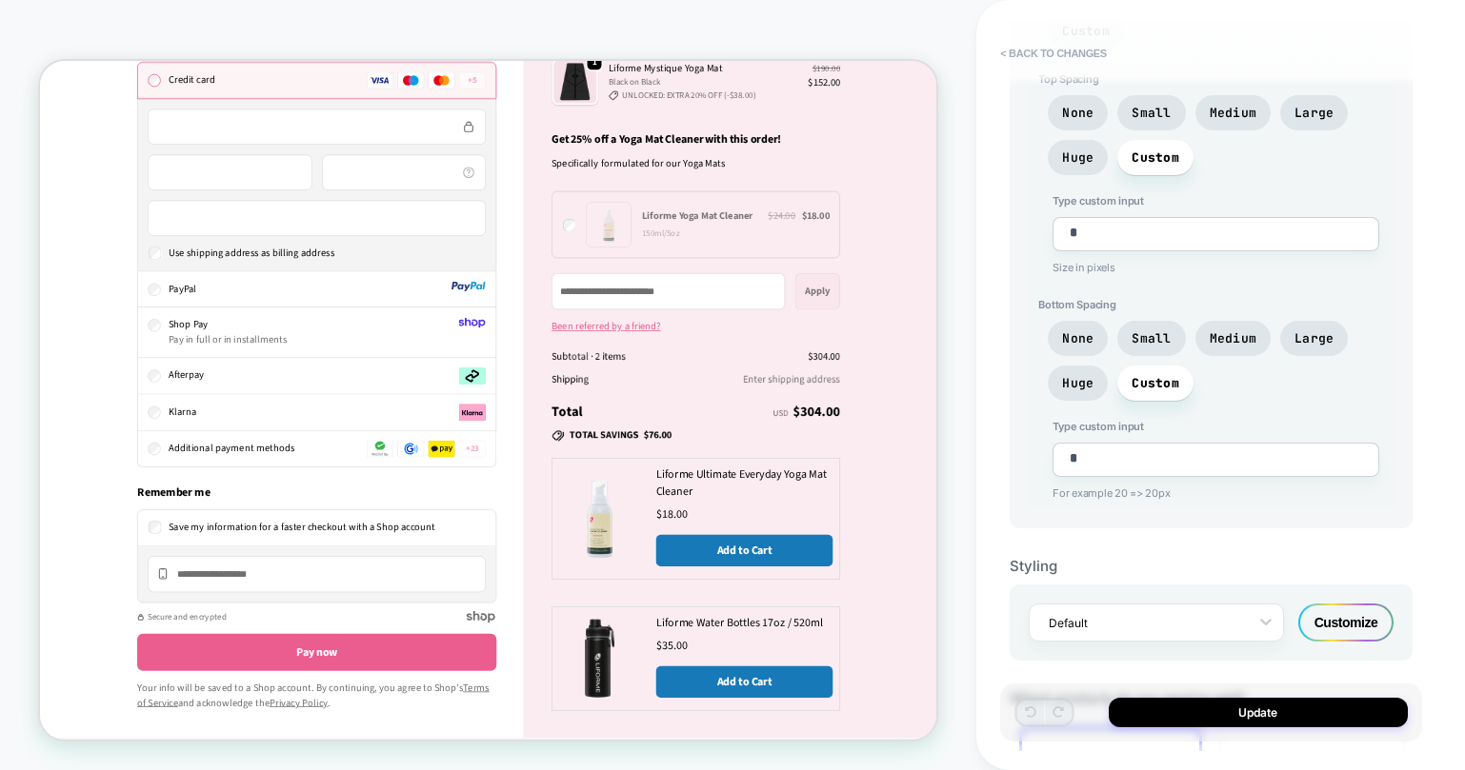
scroll to position [1070, 0]
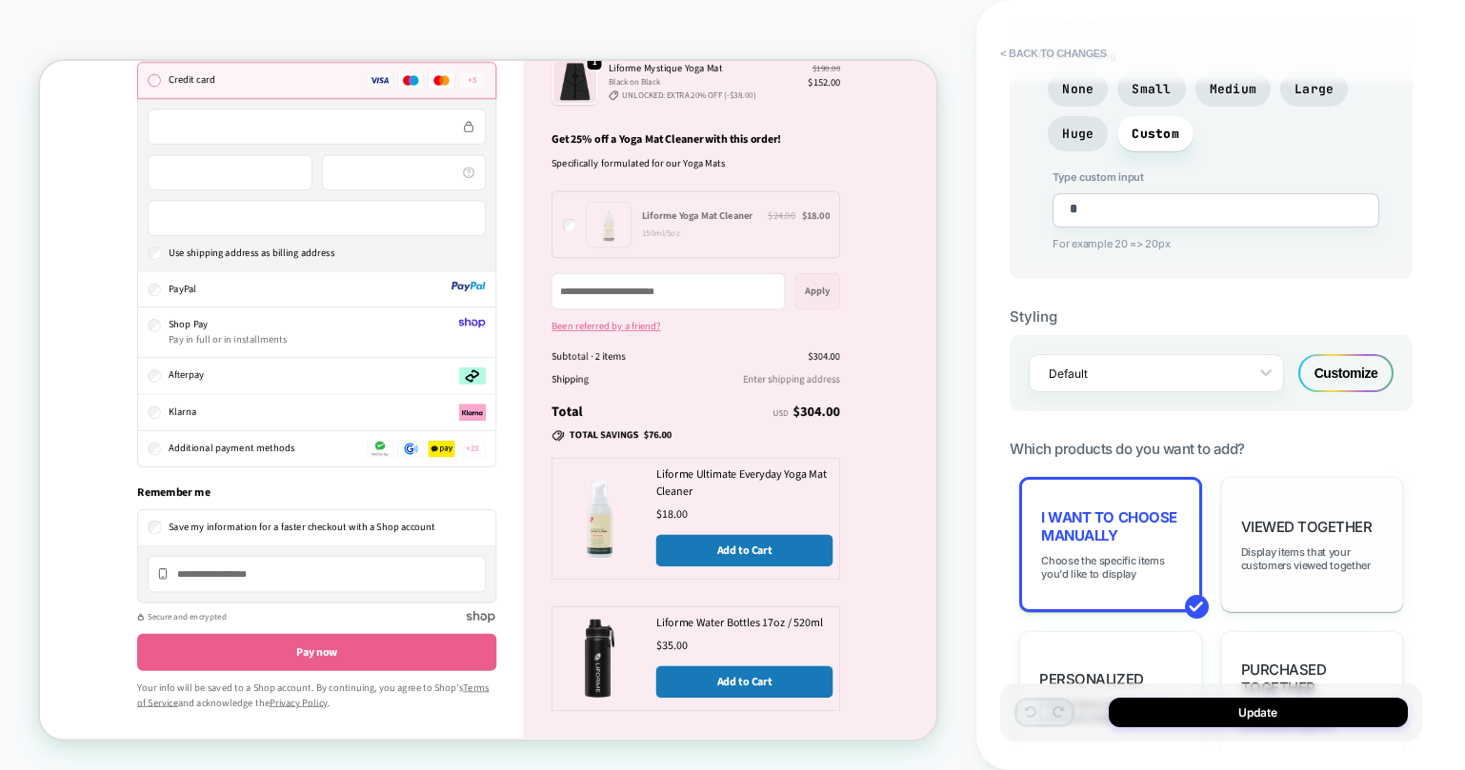
click at [1306, 503] on div "Viewed Together Display items that your customers viewed together" at bounding box center [1312, 544] width 182 height 135
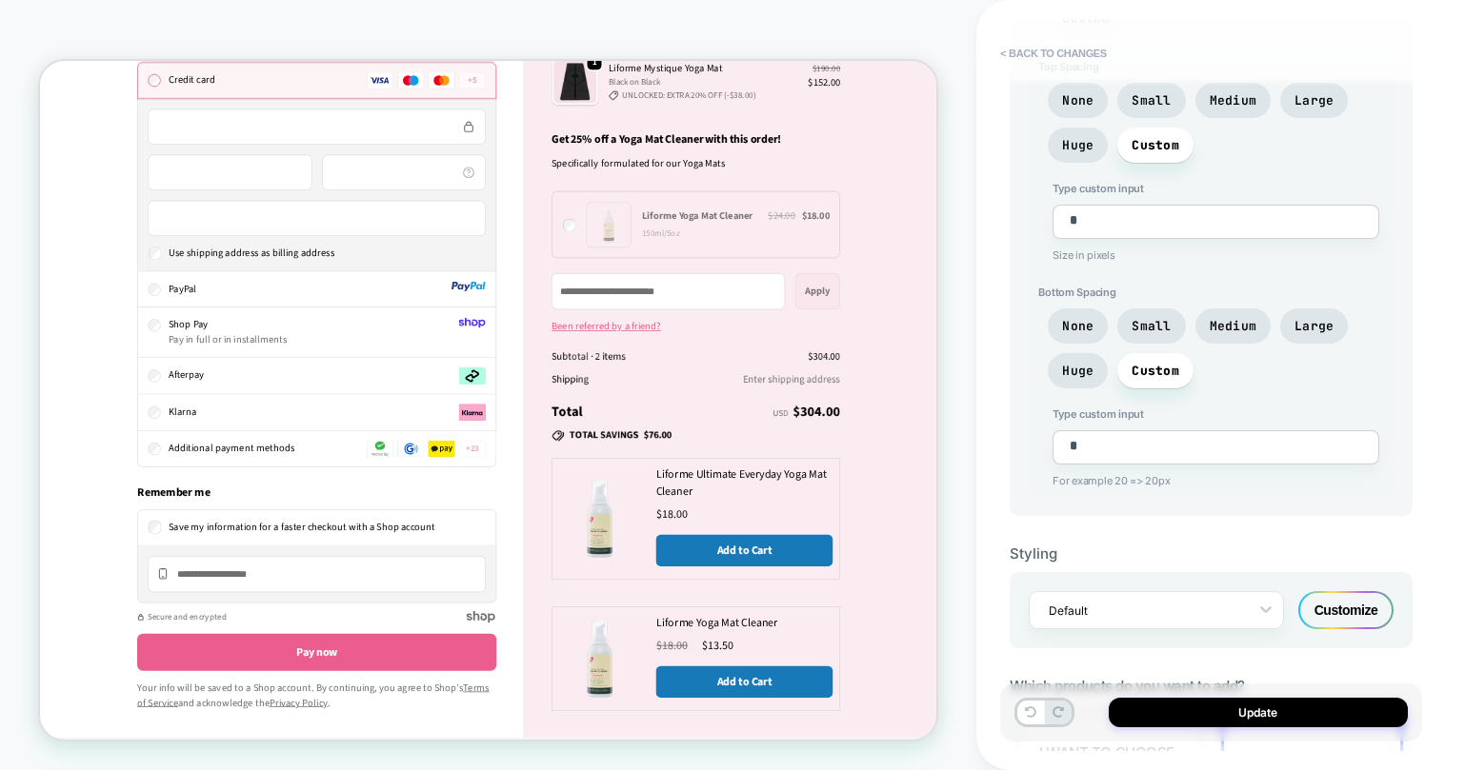
scroll to position [0, 0]
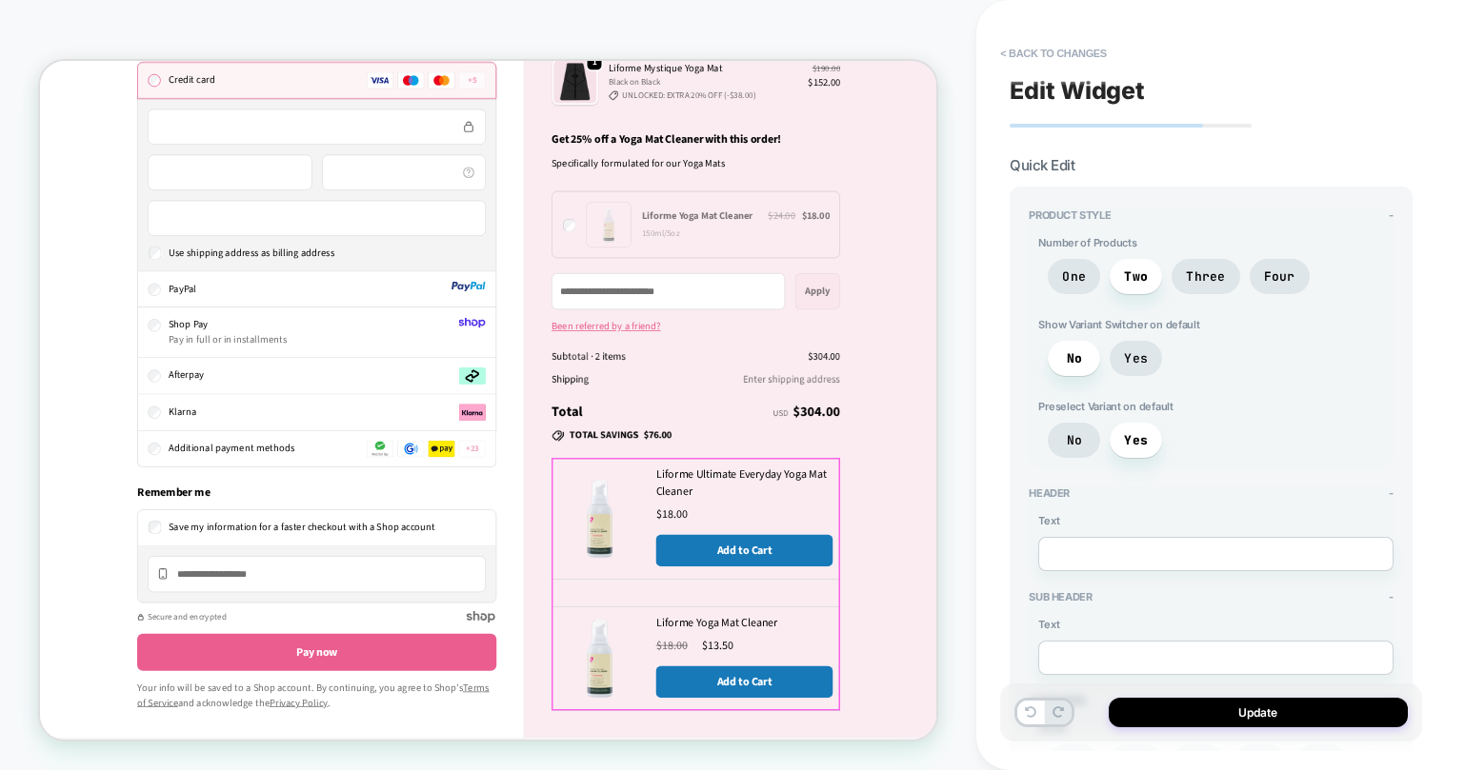
click at [1078, 622] on p "Liforme Ultimate Everyday Yoga Mat Cleaner" at bounding box center [979, 624] width 236 height 46
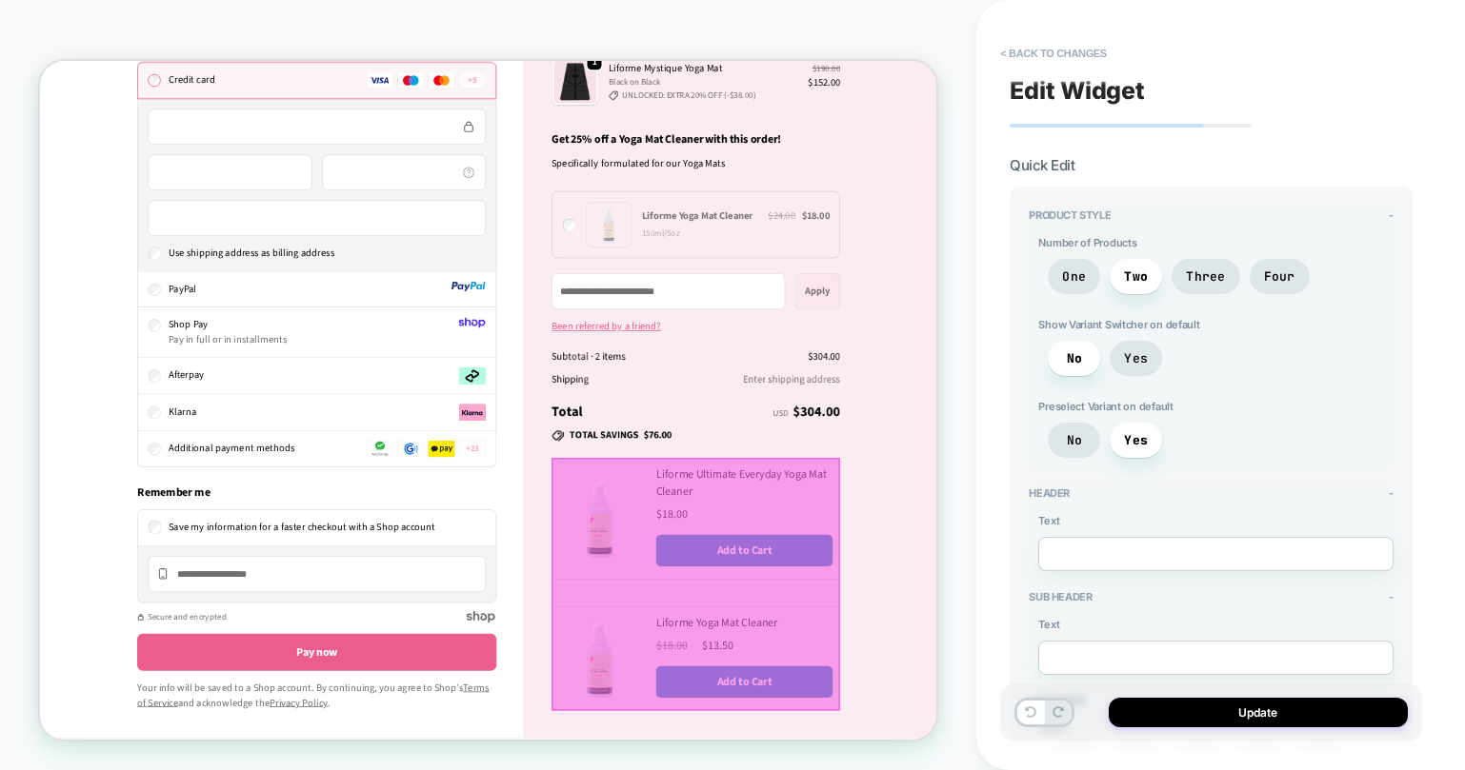
click at [1052, 622] on div at bounding box center [914, 758] width 385 height 337
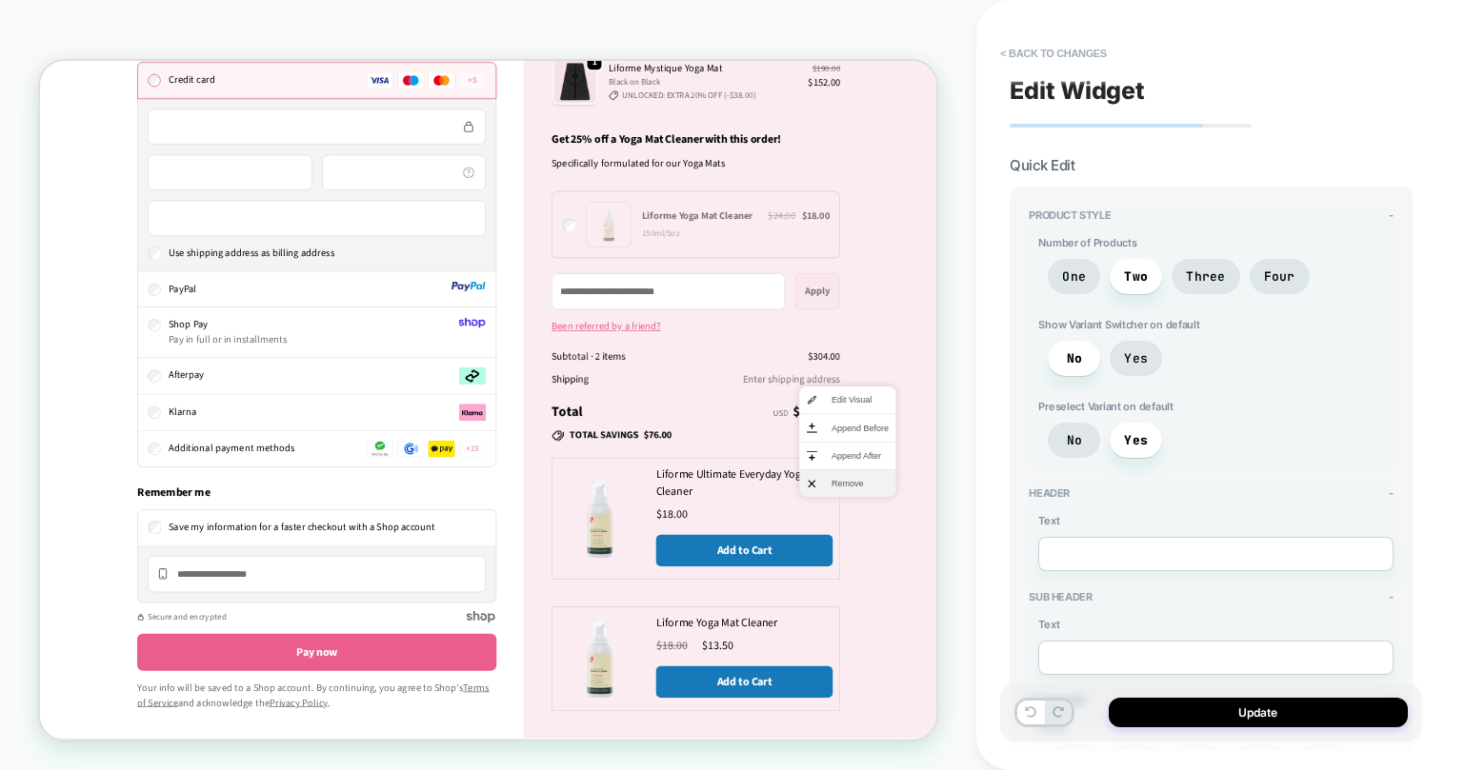
click at [1089, 620] on li "Remove" at bounding box center [1116, 625] width 129 height 36
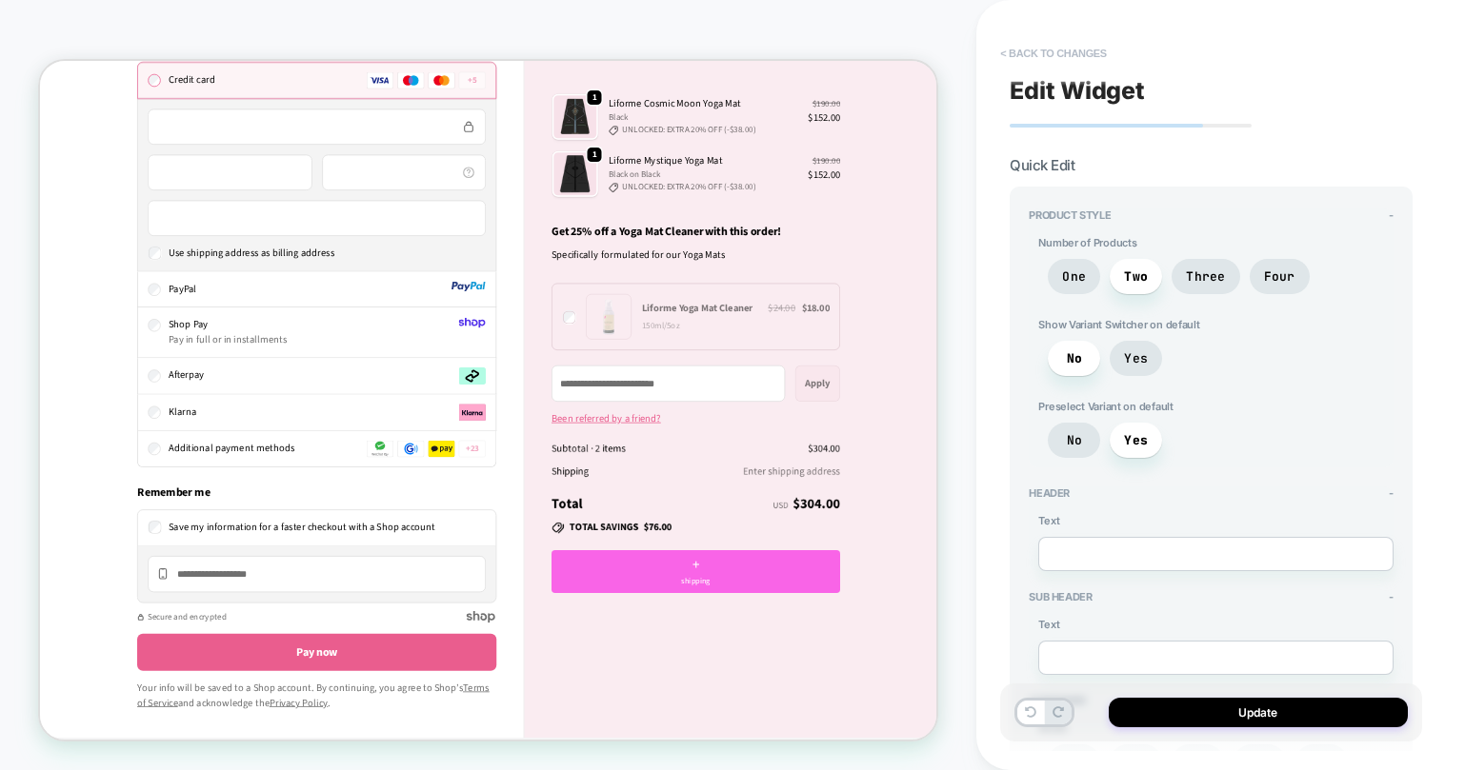
click at [1008, 50] on button "< Back to changes" at bounding box center [1053, 53] width 126 height 30
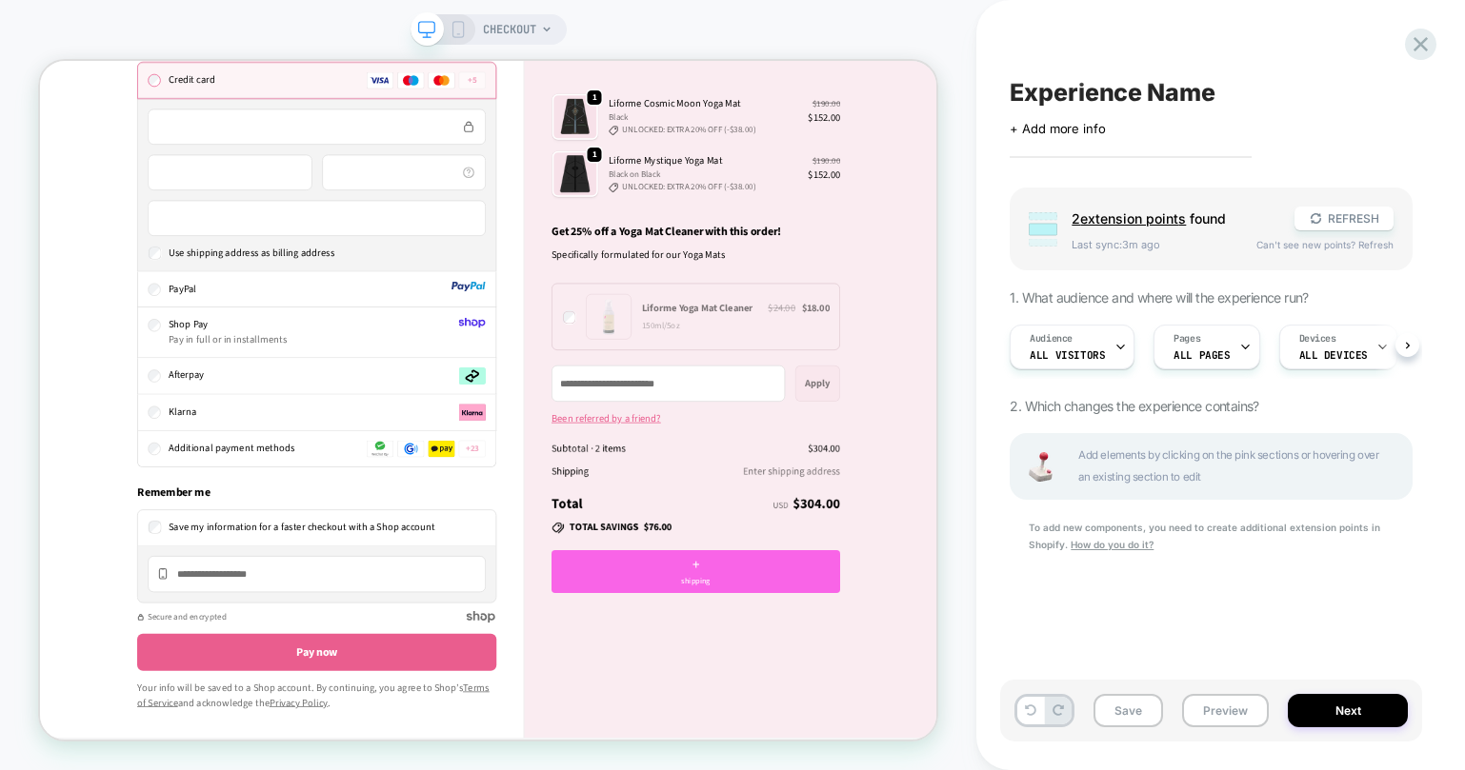
scroll to position [0, 1]
click at [1421, 40] on icon at bounding box center [1421, 44] width 26 height 26
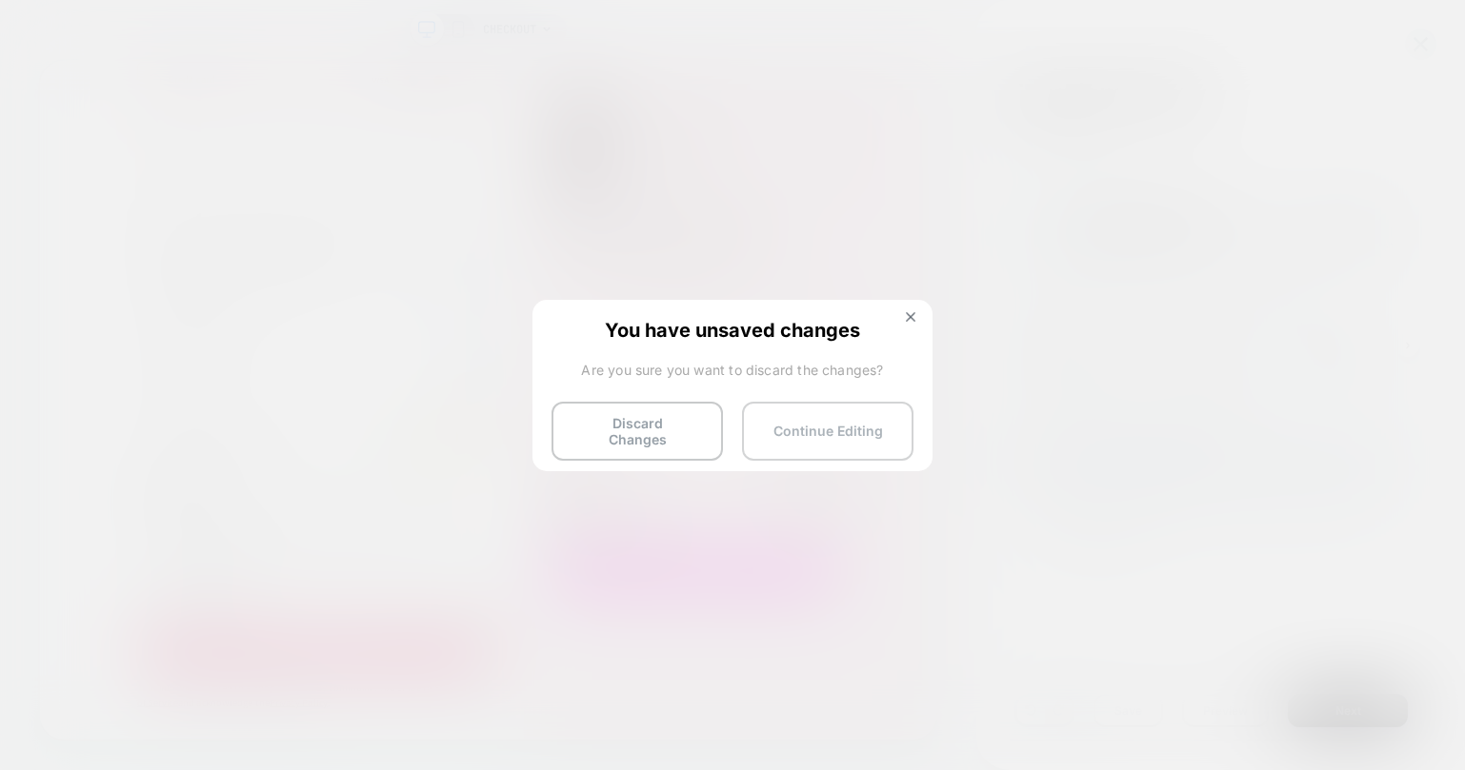
click at [834, 412] on button "Continue Editing" at bounding box center [827, 431] width 171 height 59
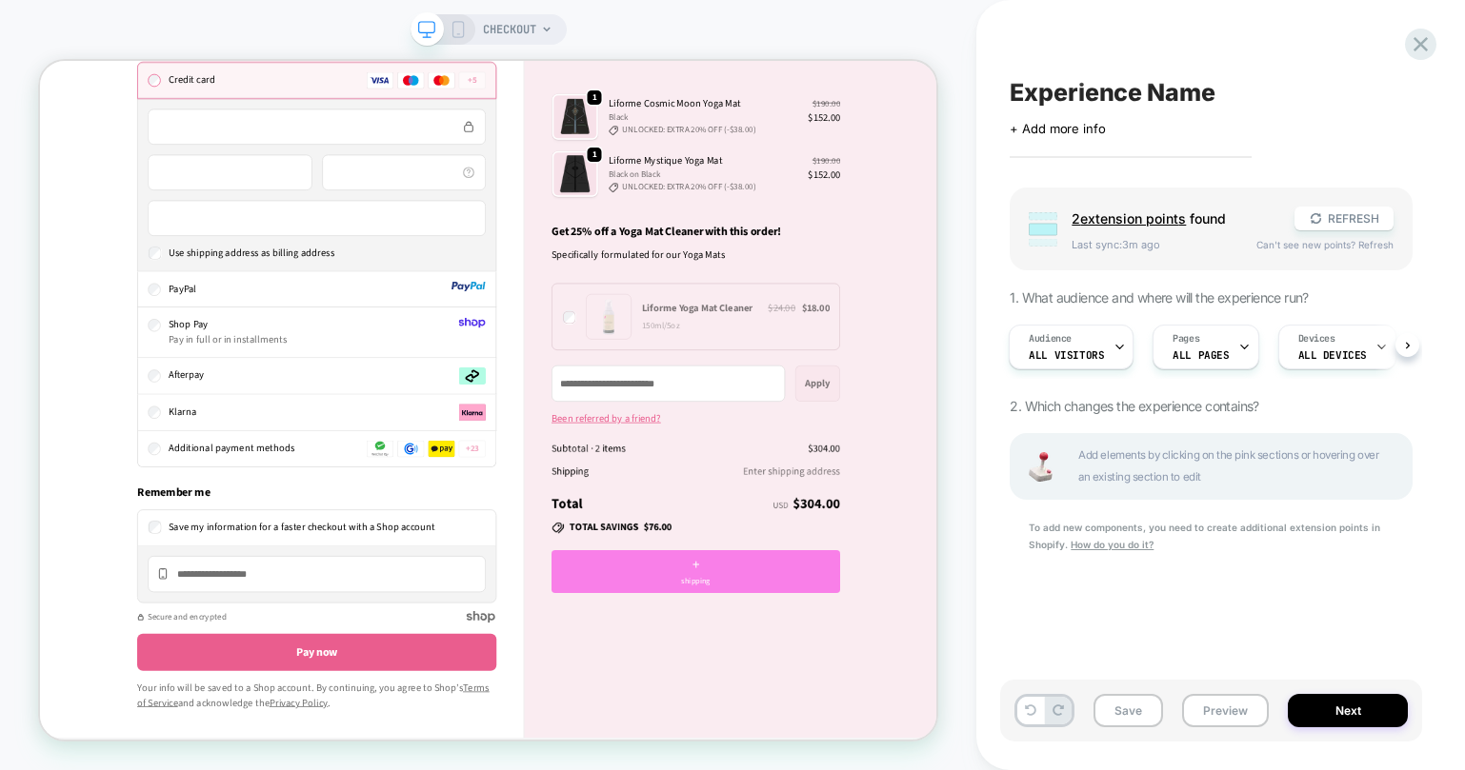
click at [946, 750] on div "+ shipping" at bounding box center [914, 741] width 385 height 57
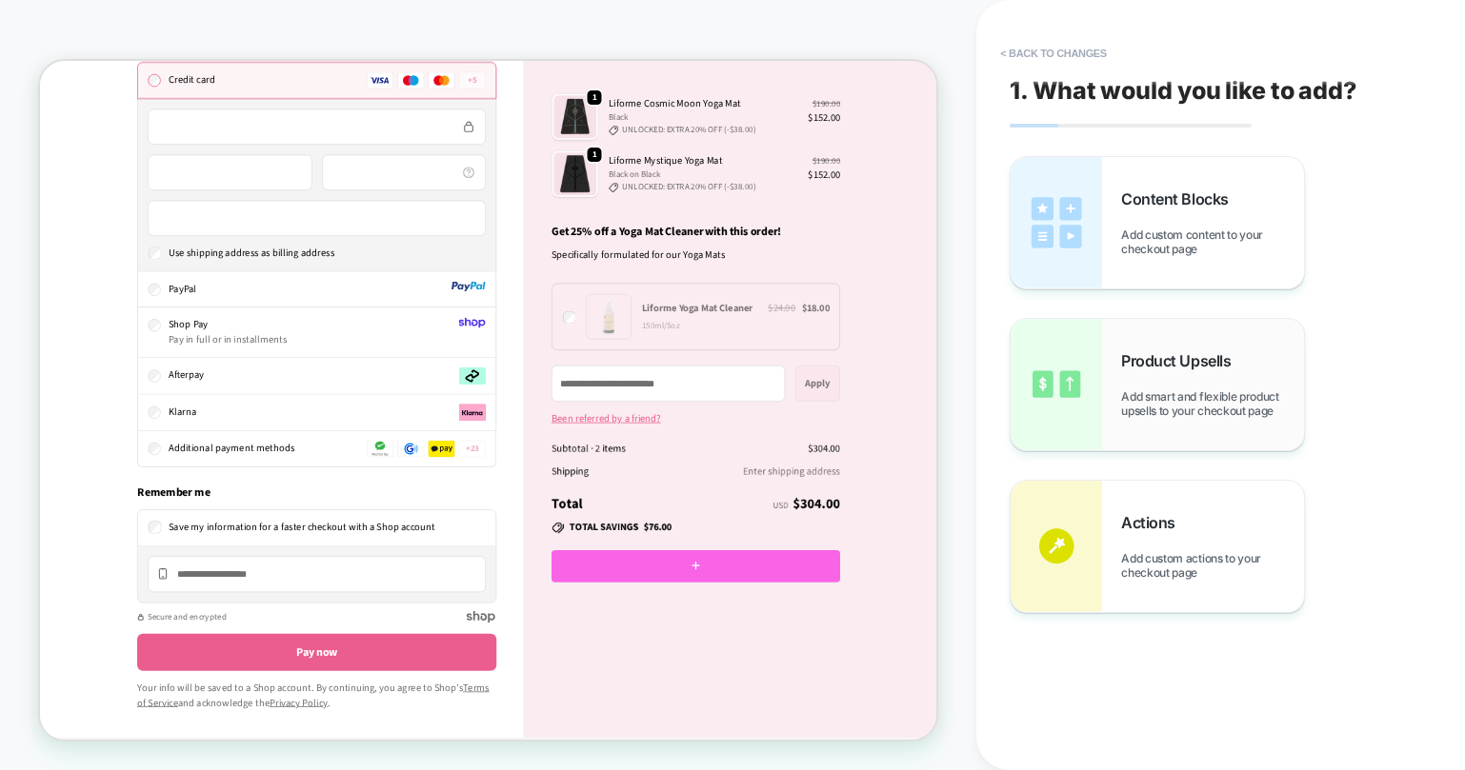
scroll to position [1122, 0]
click at [1051, 249] on img at bounding box center [1055, 222] width 91 height 131
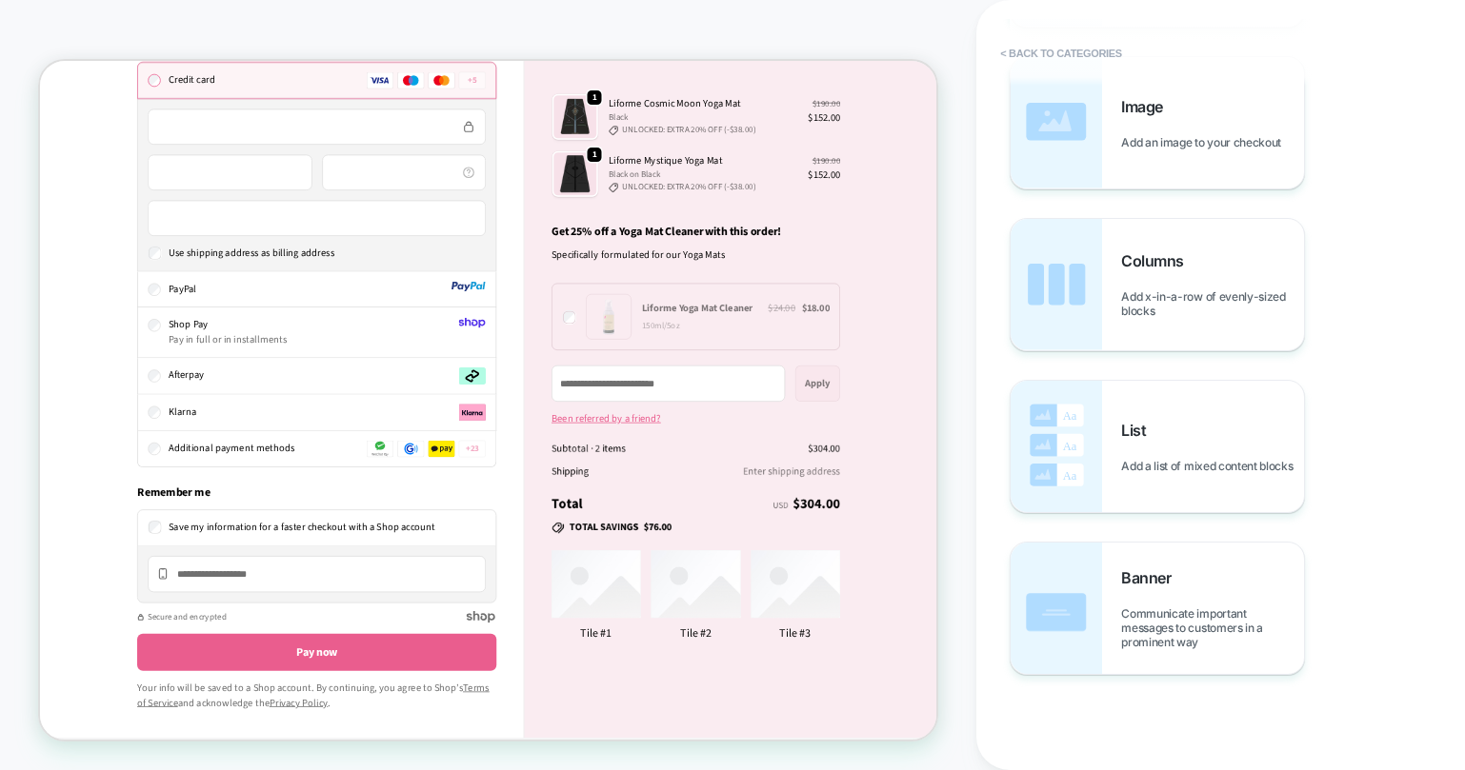
scroll to position [0, 0]
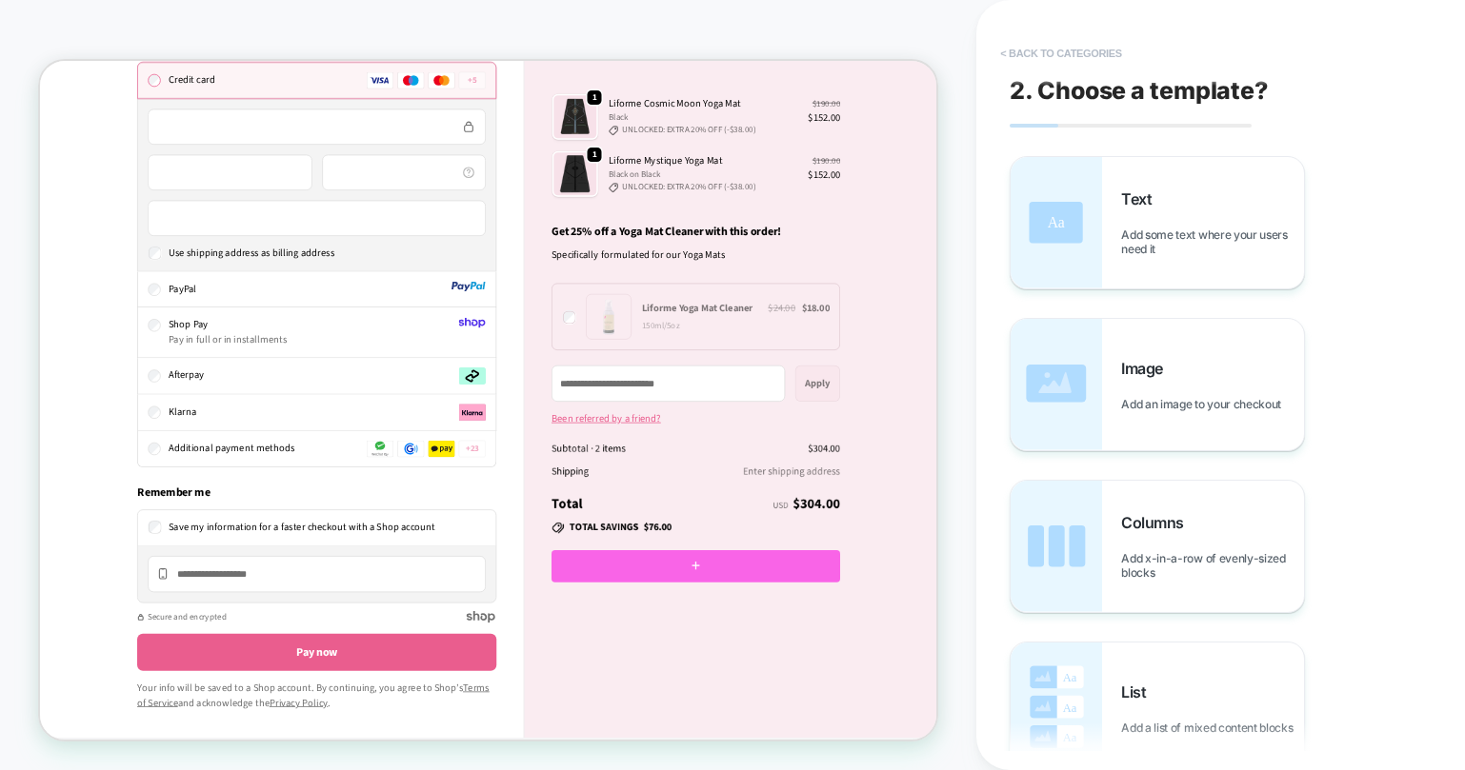
click at [1029, 47] on button "< Back to categories" at bounding box center [1060, 53] width 140 height 30
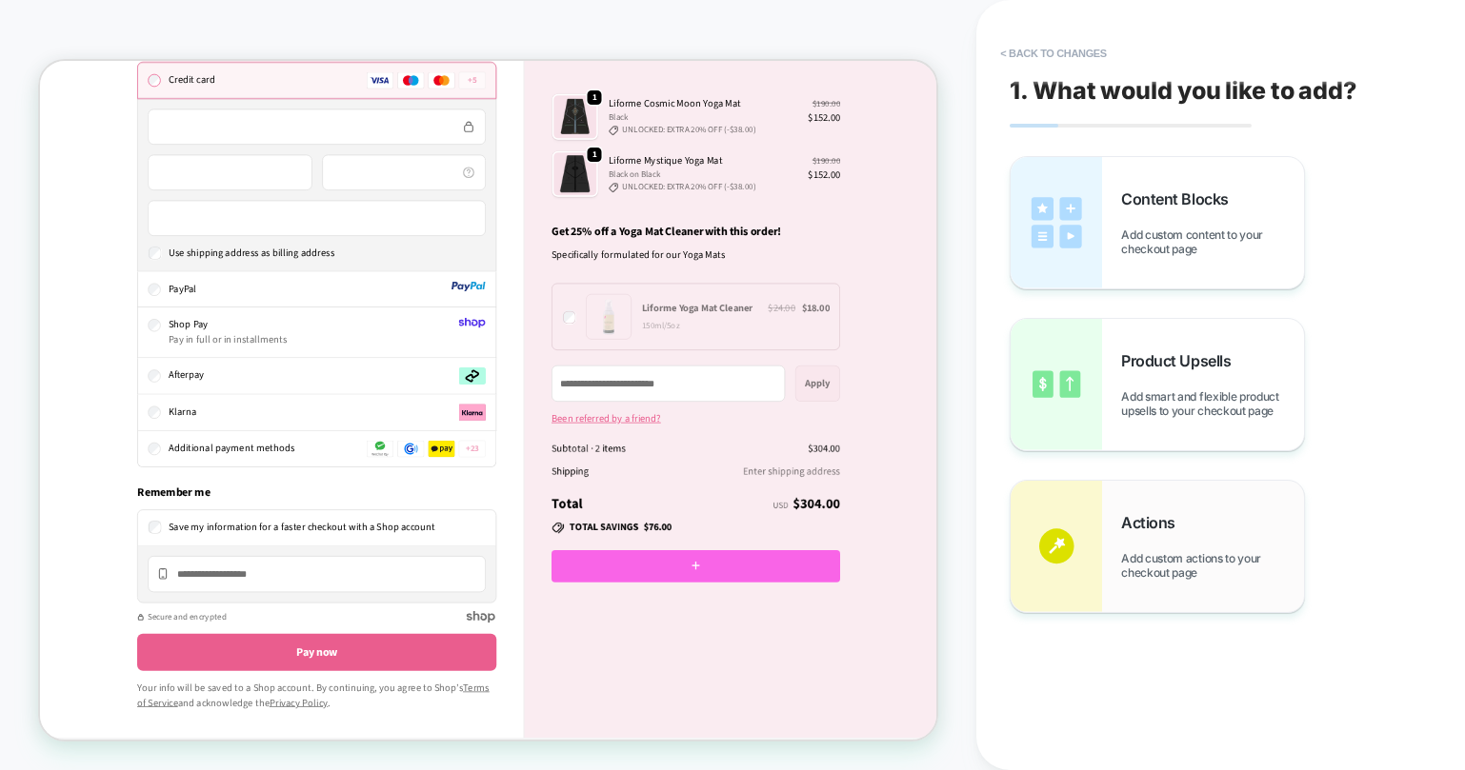
click at [1164, 493] on div "Actions Add custom actions to your checkout page" at bounding box center [1156, 546] width 293 height 131
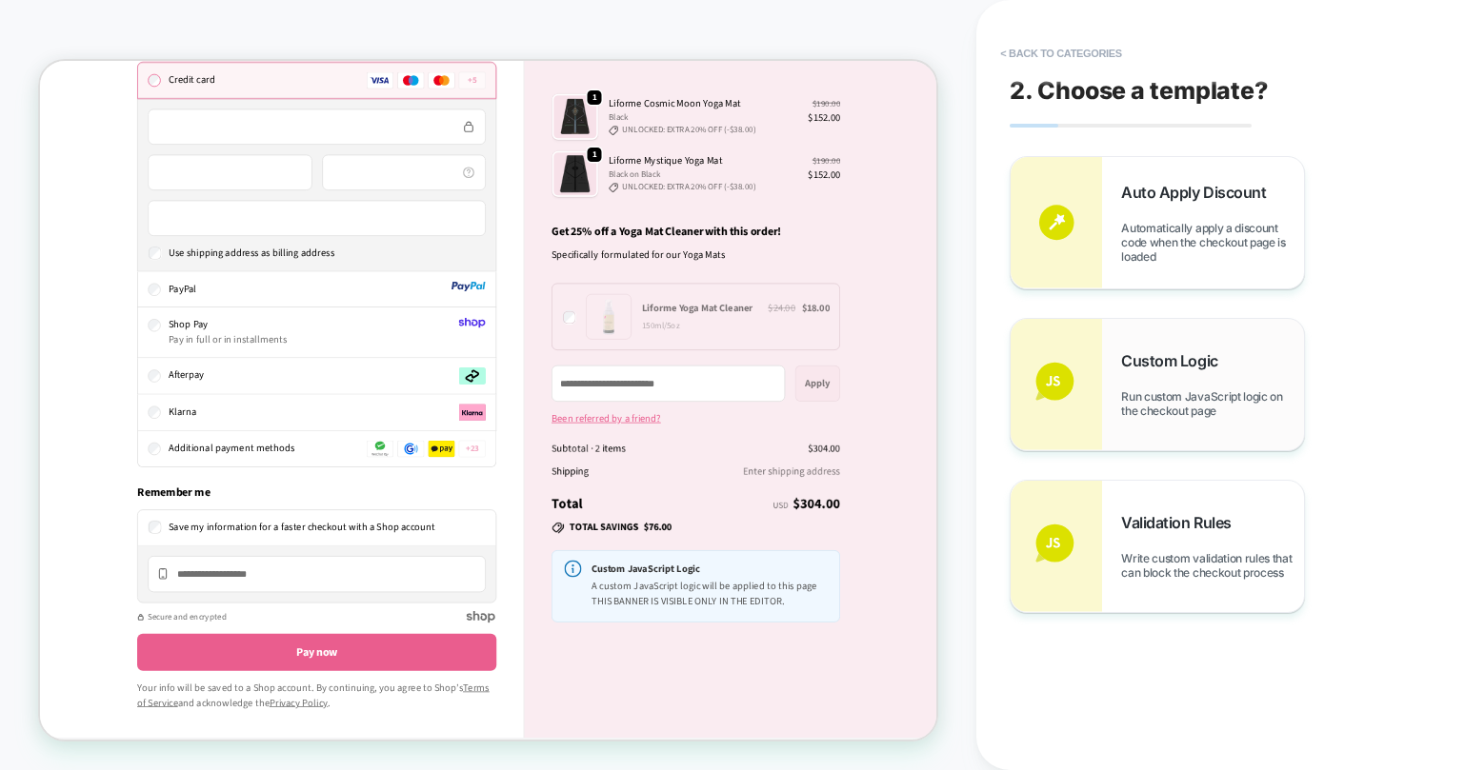
click at [1170, 401] on span "Run custom JavaScript logic on the checkout page" at bounding box center [1212, 404] width 183 height 29
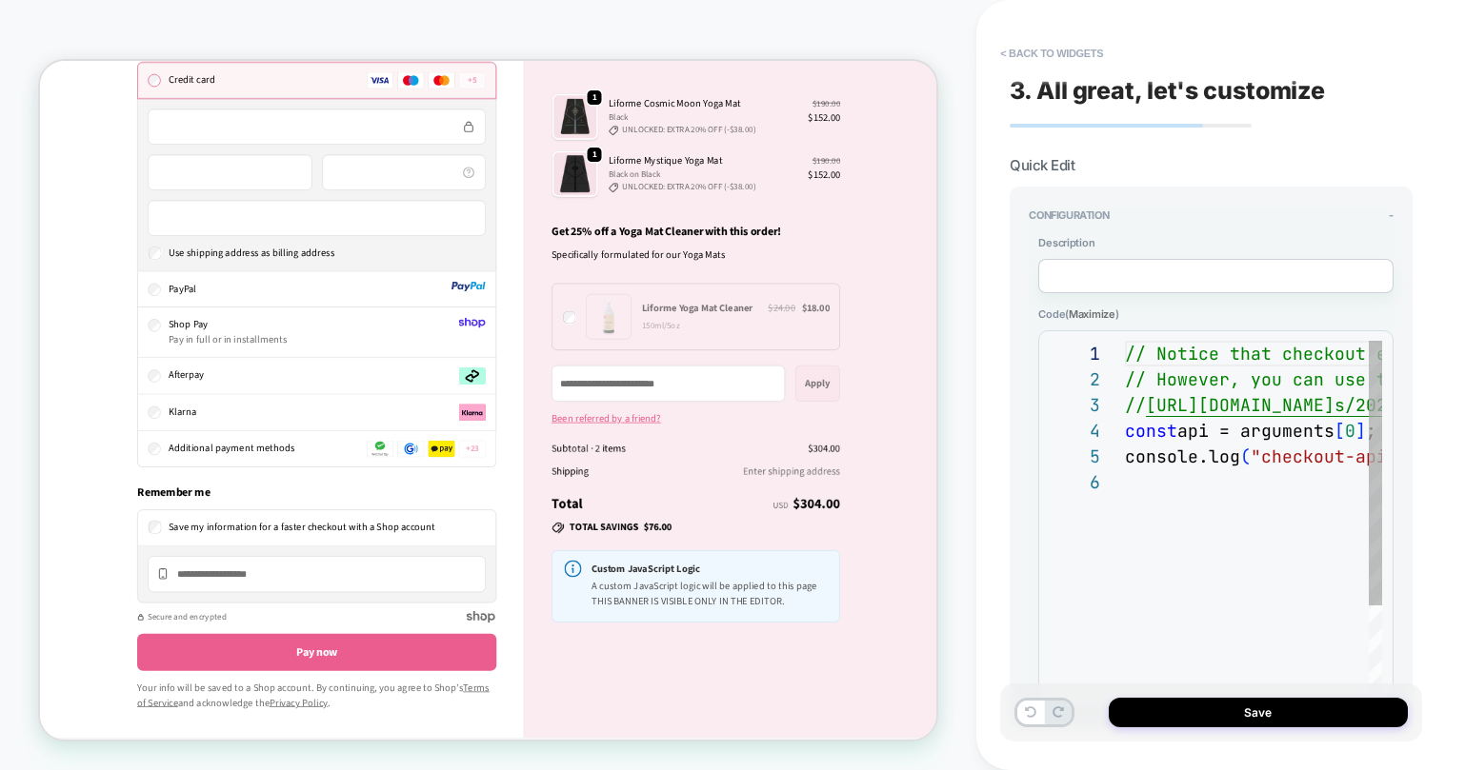
scroll to position [129, 0]
click at [1022, 54] on button "< Back to widgets" at bounding box center [1051, 53] width 122 height 30
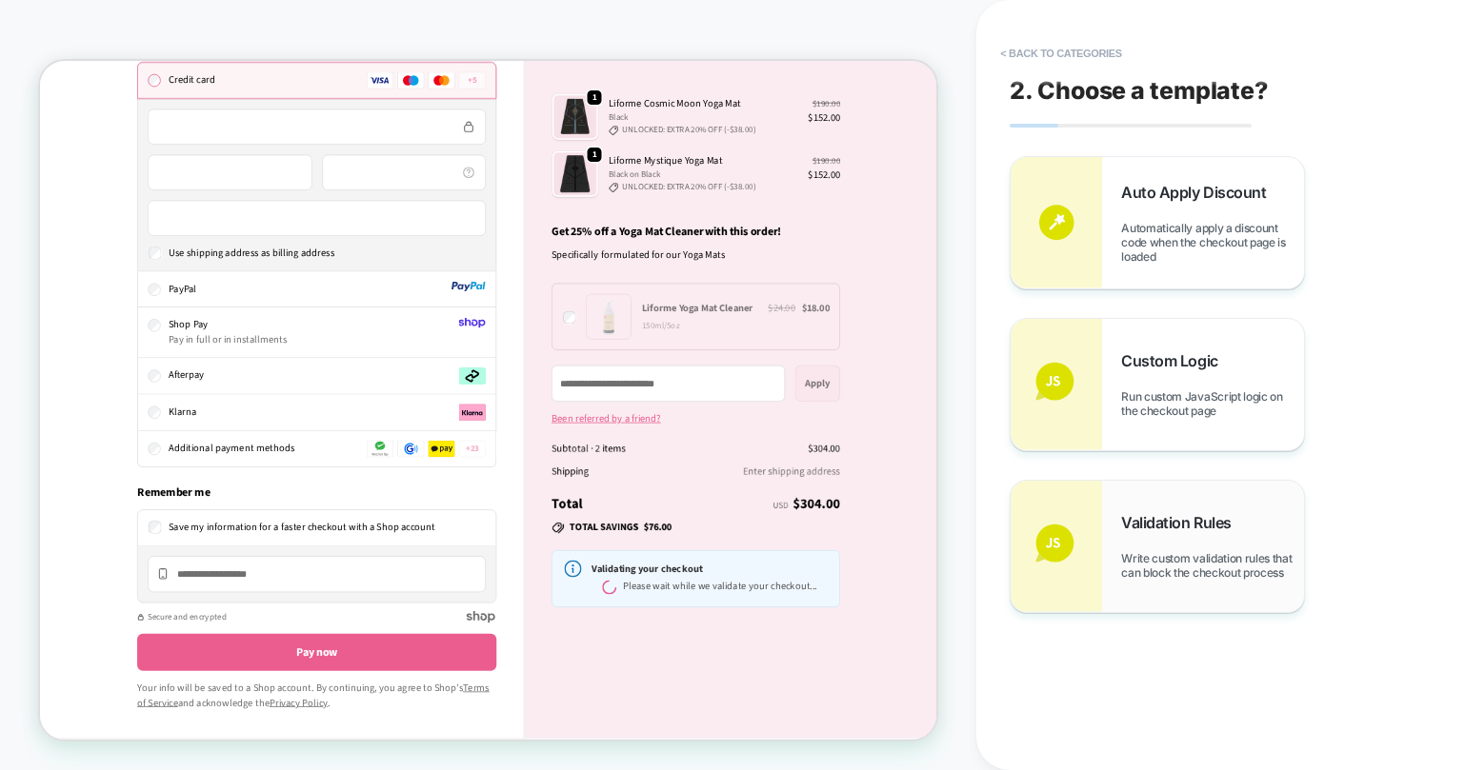
click at [1123, 496] on div "Validation Rules Write custom validation rules that can block the checkout proc…" at bounding box center [1156, 546] width 293 height 131
type textarea "*"
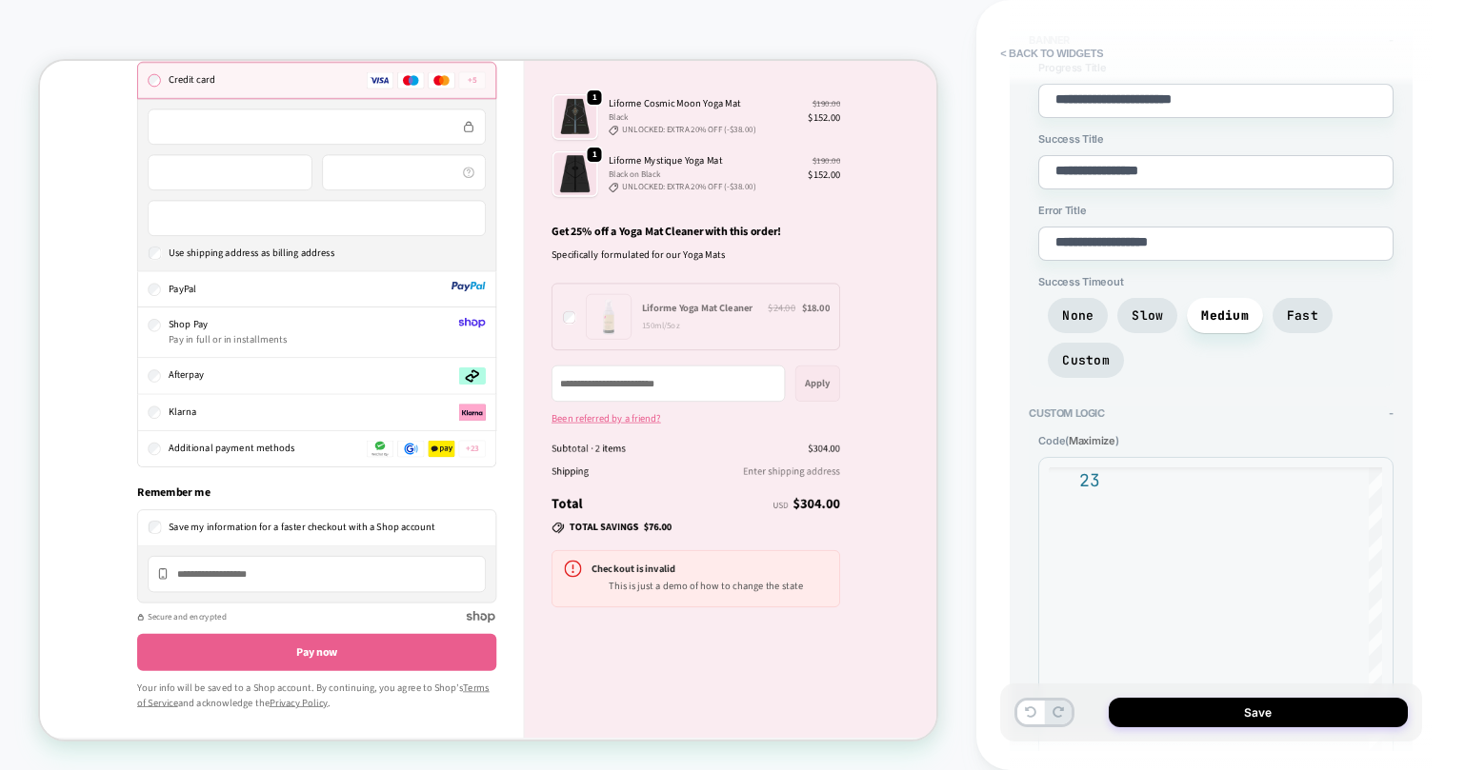
scroll to position [0, 0]
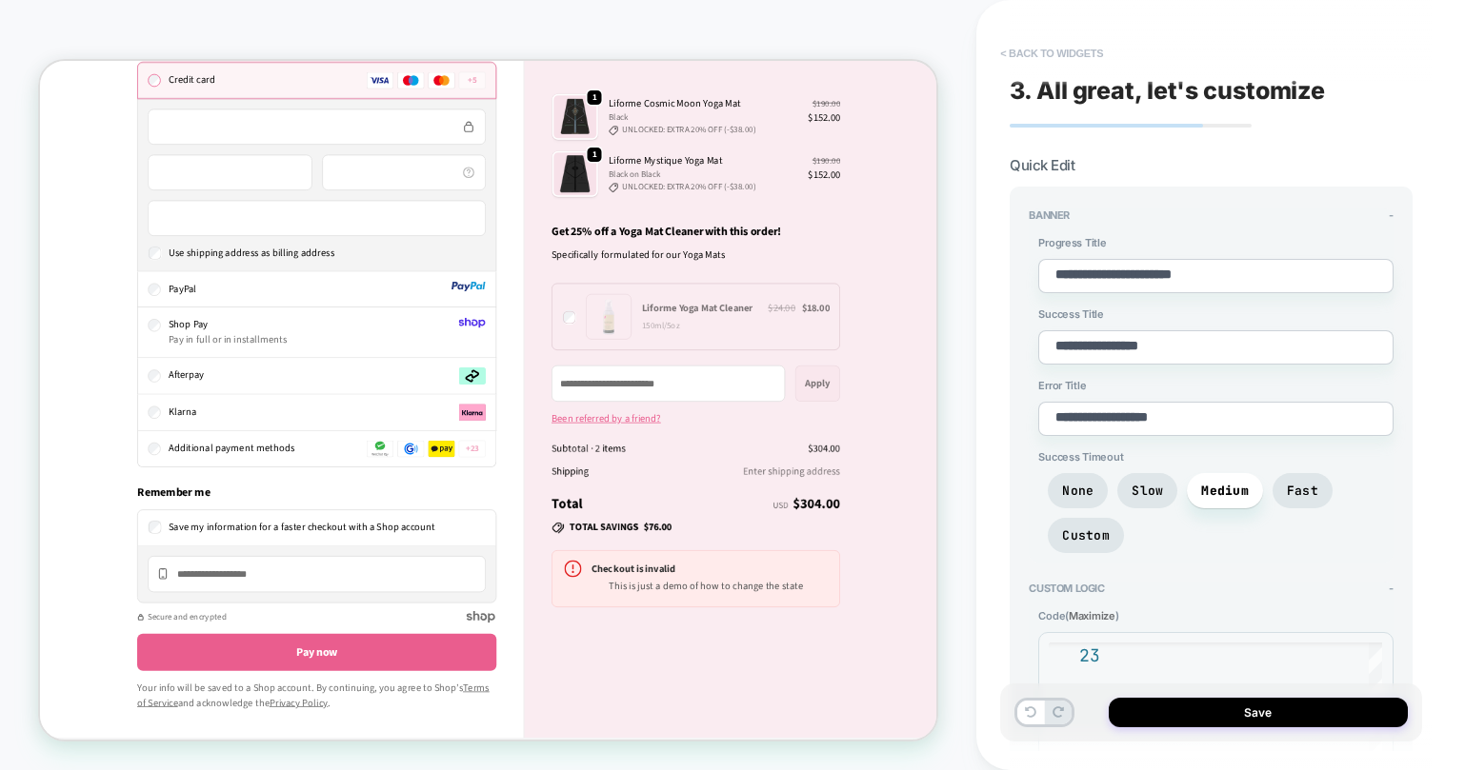
click at [1017, 56] on button "< Back to widgets" at bounding box center [1051, 53] width 122 height 30
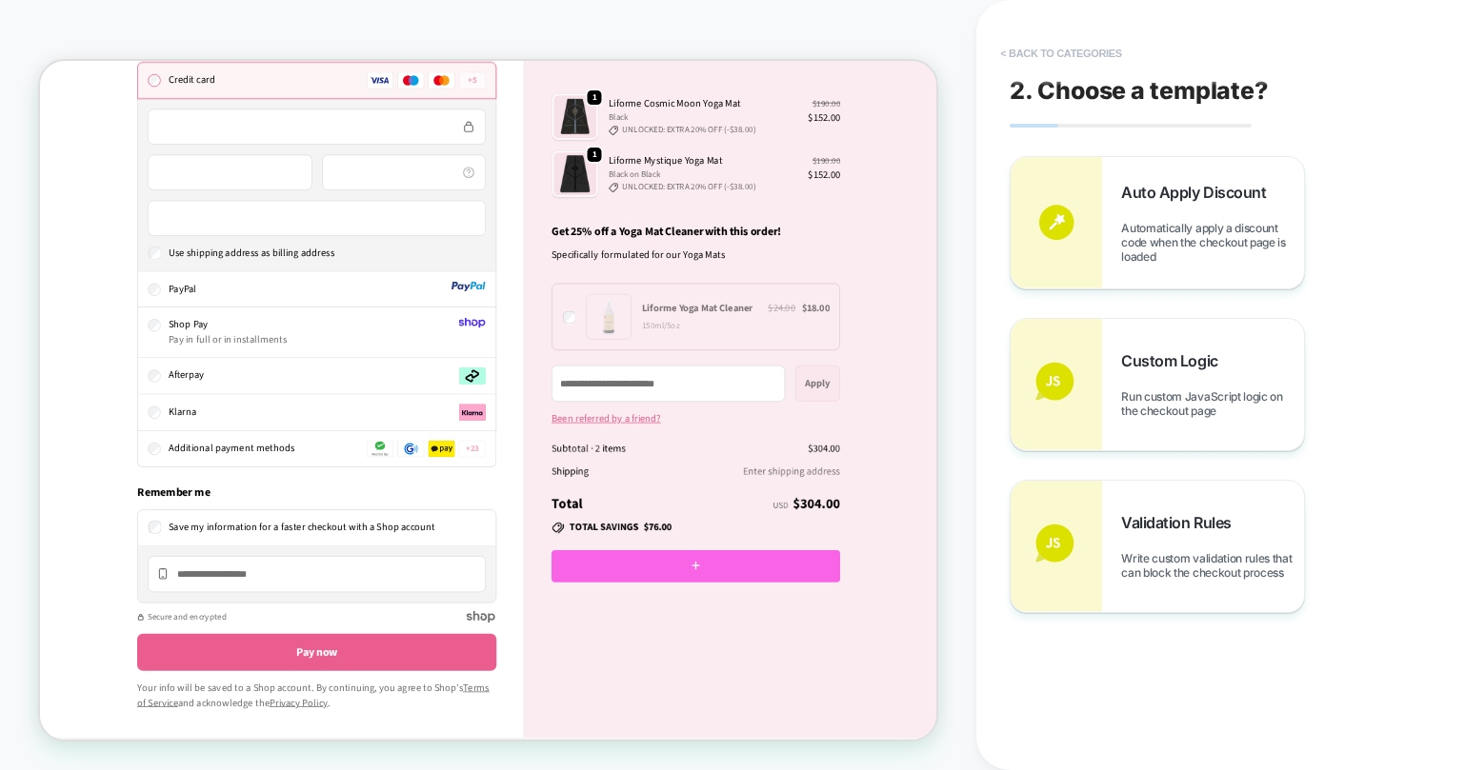
click at [1035, 58] on button "< Back to categories" at bounding box center [1060, 53] width 140 height 30
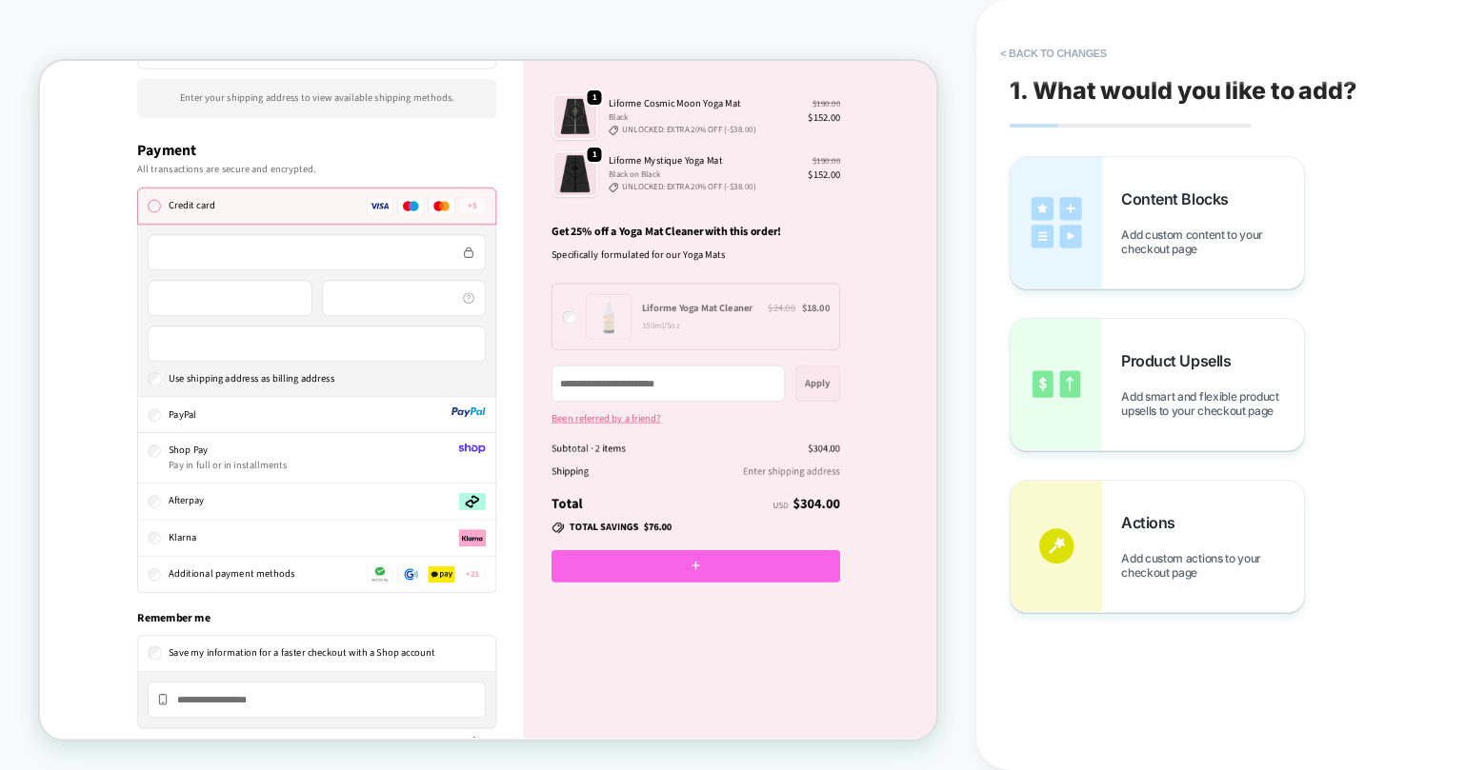
scroll to position [1122, 0]
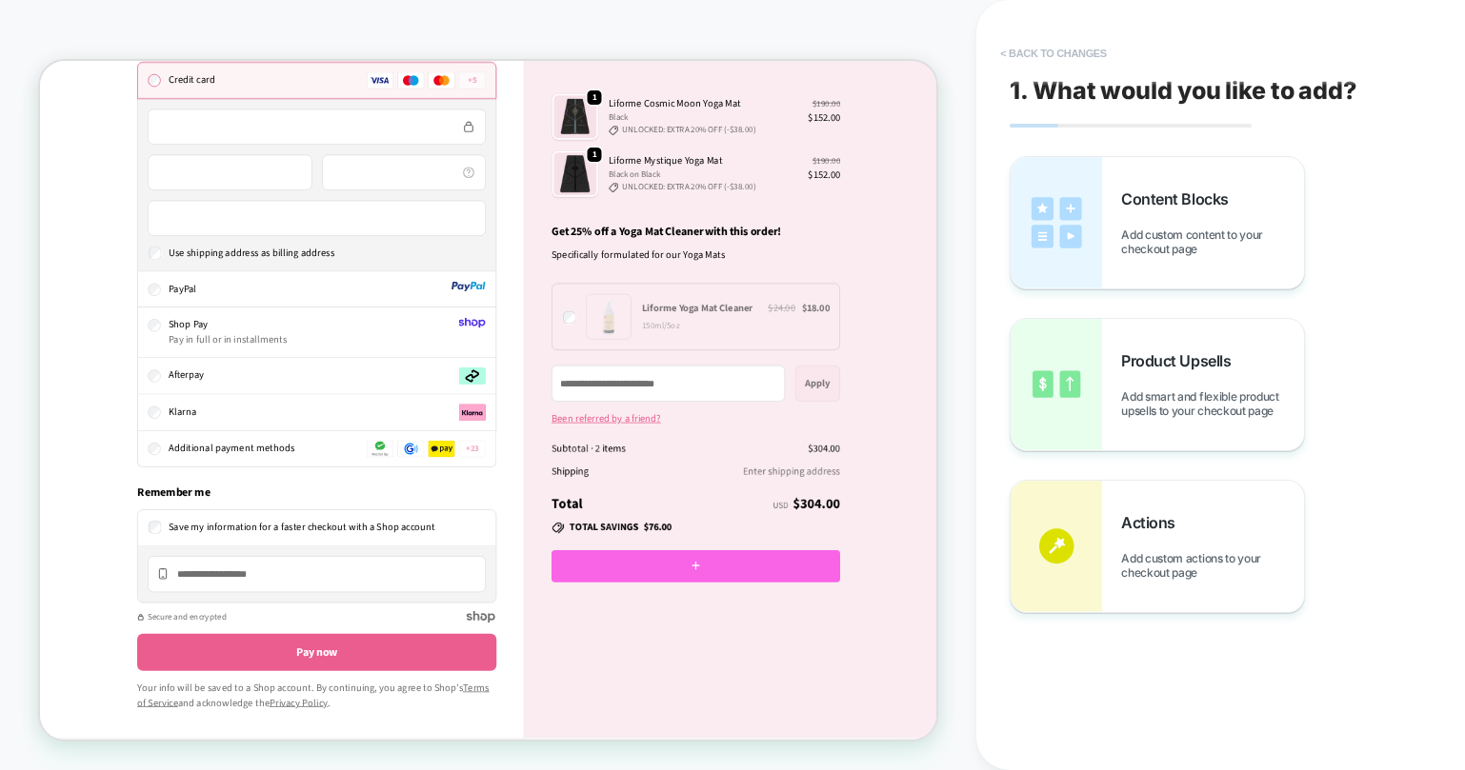
click at [1028, 45] on button "< Back to changes" at bounding box center [1053, 53] width 126 height 30
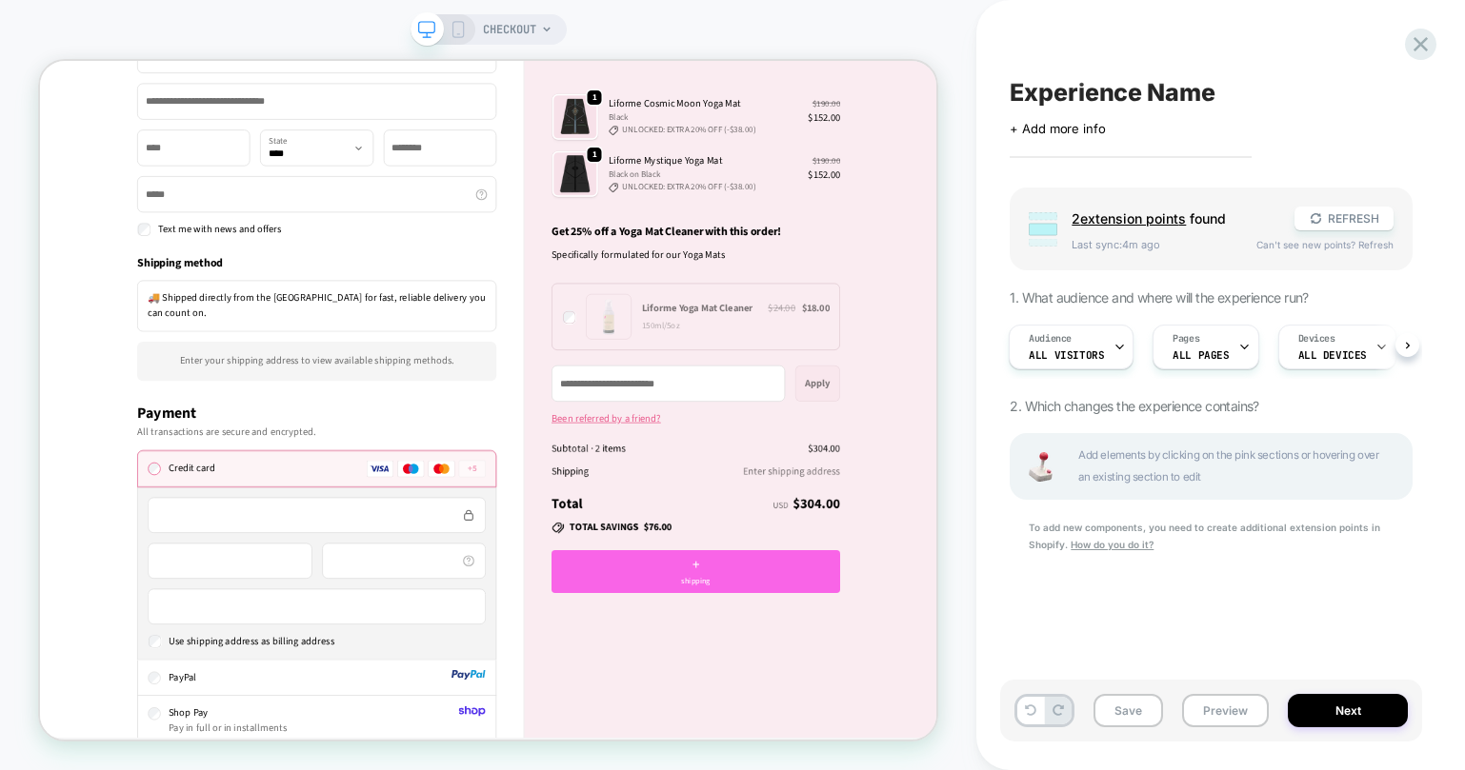
scroll to position [655, 0]
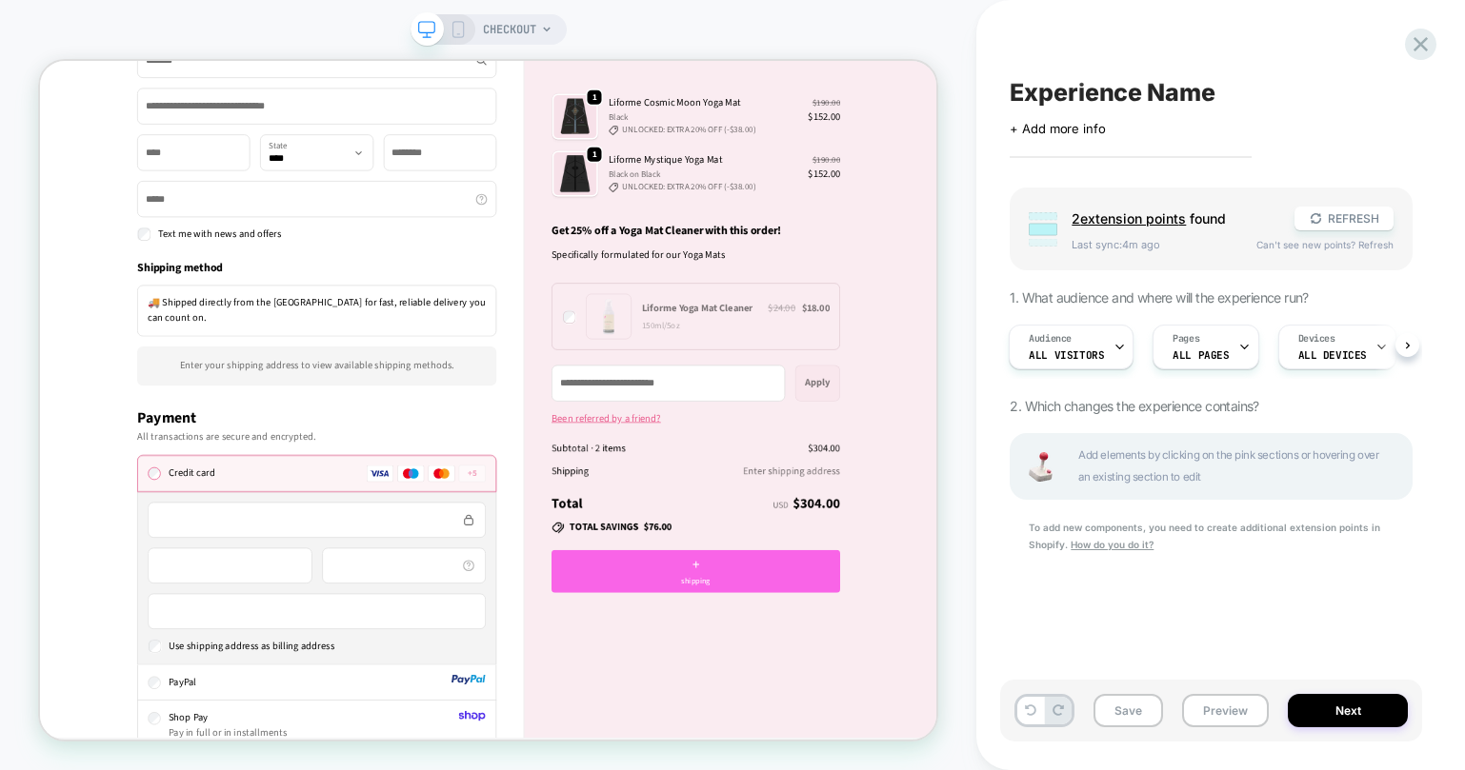
click at [1400, 42] on div "Experience Name Click to edit experience details + Add more info Group 2 extens…" at bounding box center [1211, 385] width 422 height 732
click at [1406, 41] on div at bounding box center [1420, 44] width 39 height 39
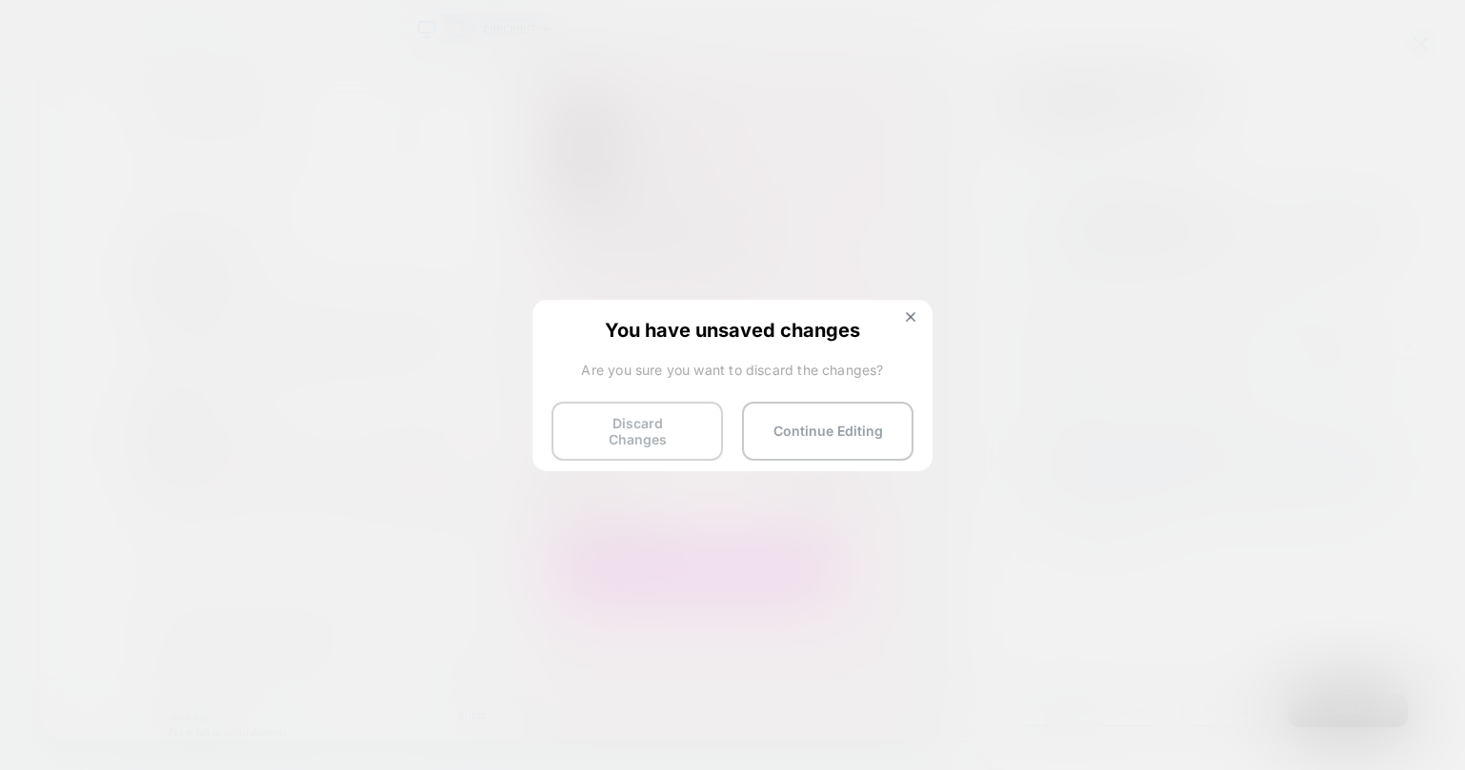
click at [644, 431] on button "Discard Changes" at bounding box center [636, 431] width 171 height 59
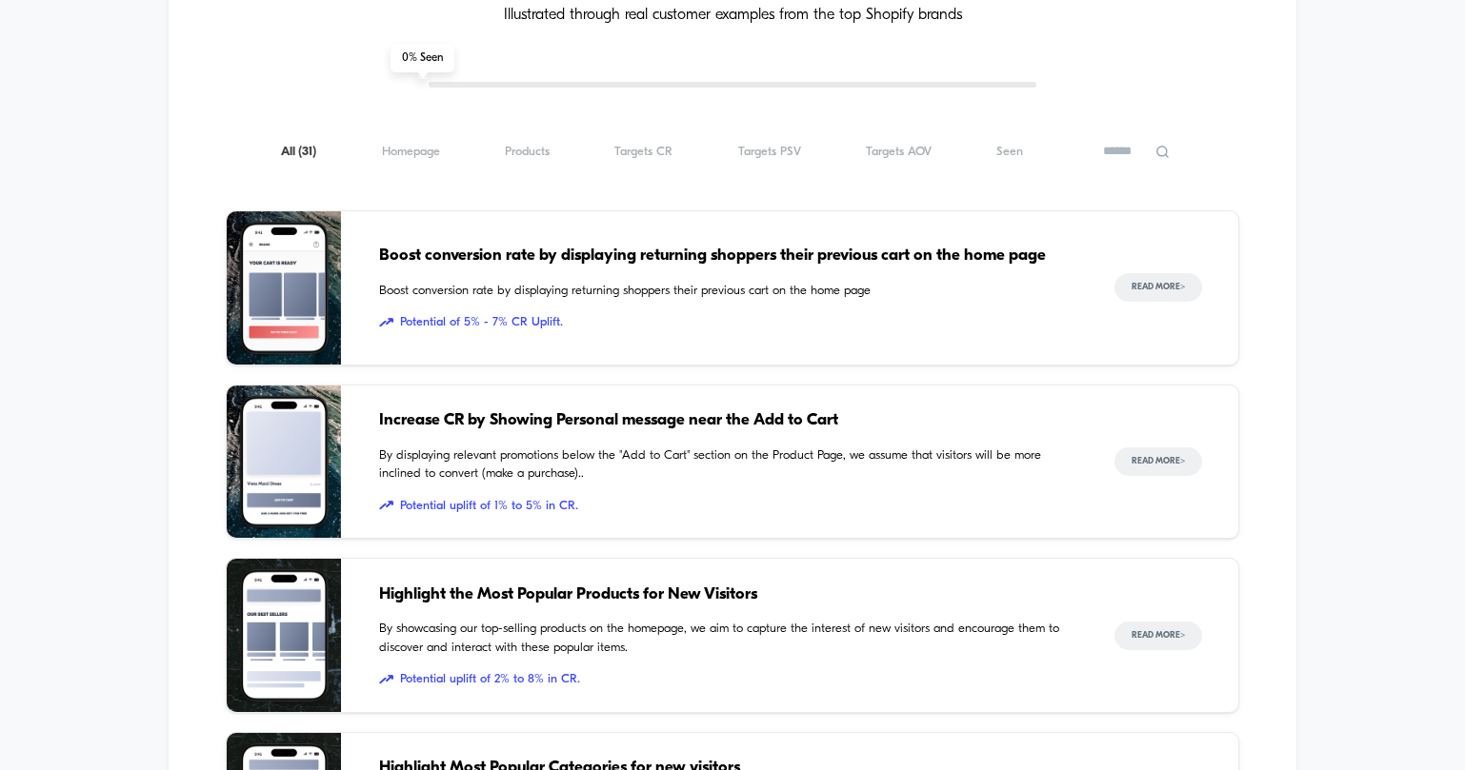
scroll to position [1255, 0]
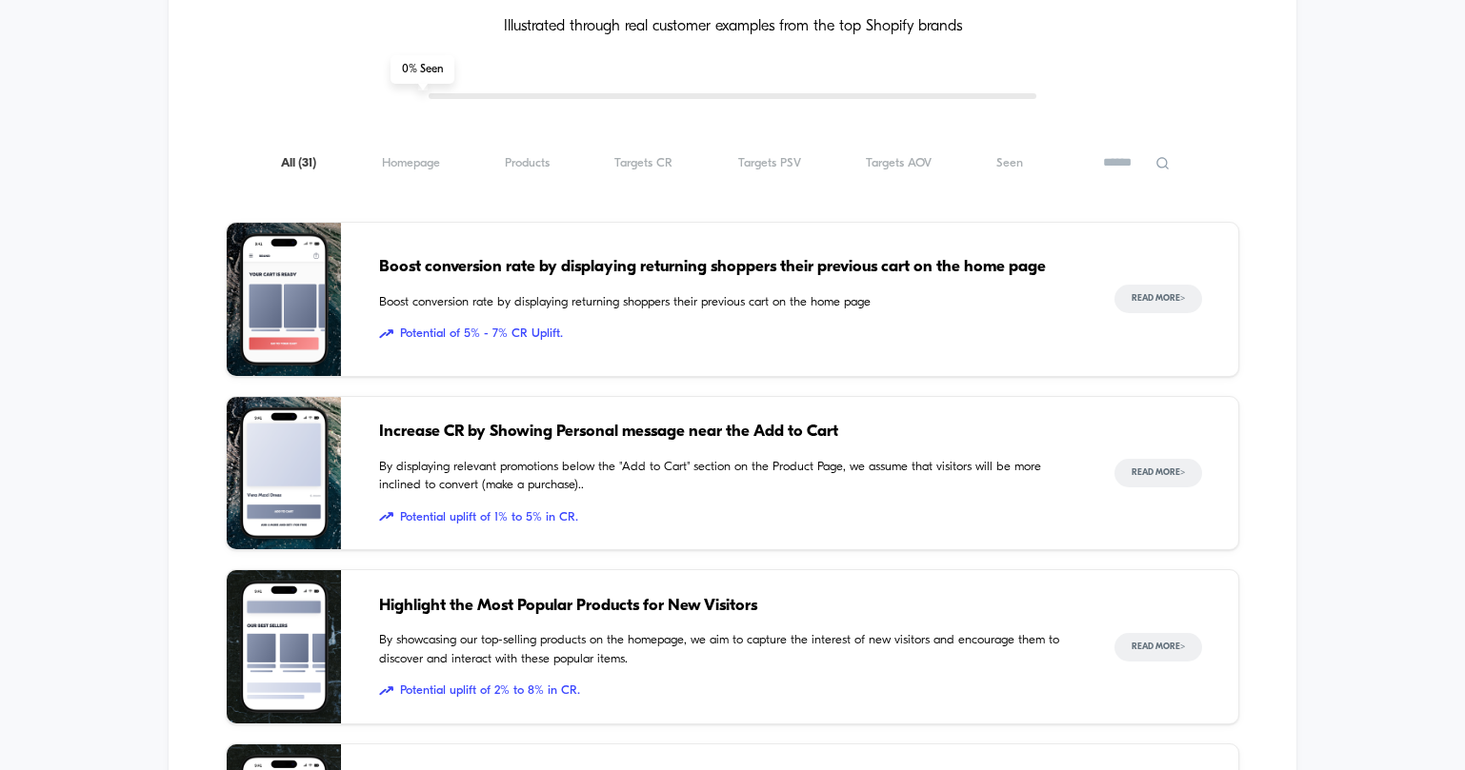
click at [476, 436] on span "Increase CR by Showing Personal message near the Add to Cart" at bounding box center [727, 432] width 697 height 25
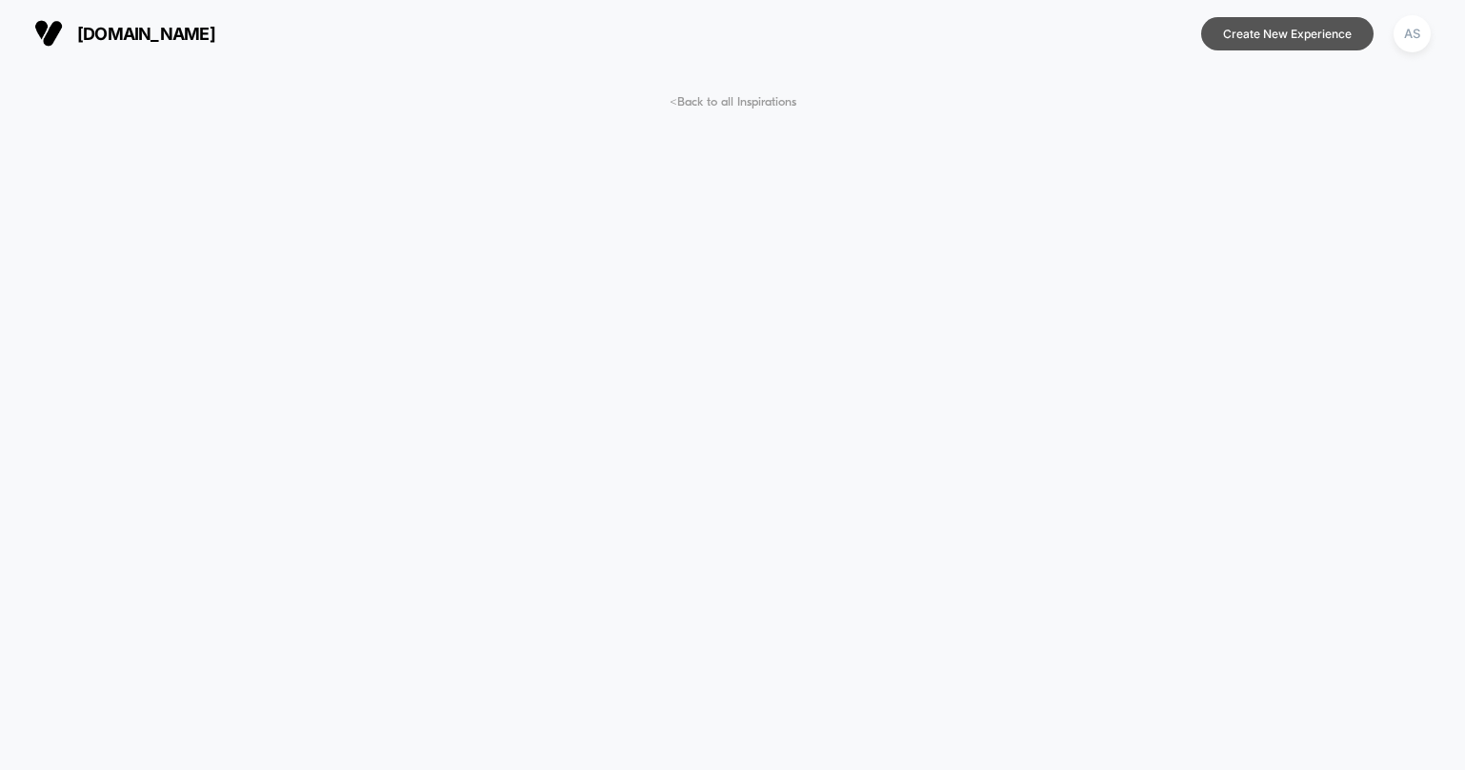
click at [1265, 40] on button "Create New Experience" at bounding box center [1287, 33] width 172 height 33
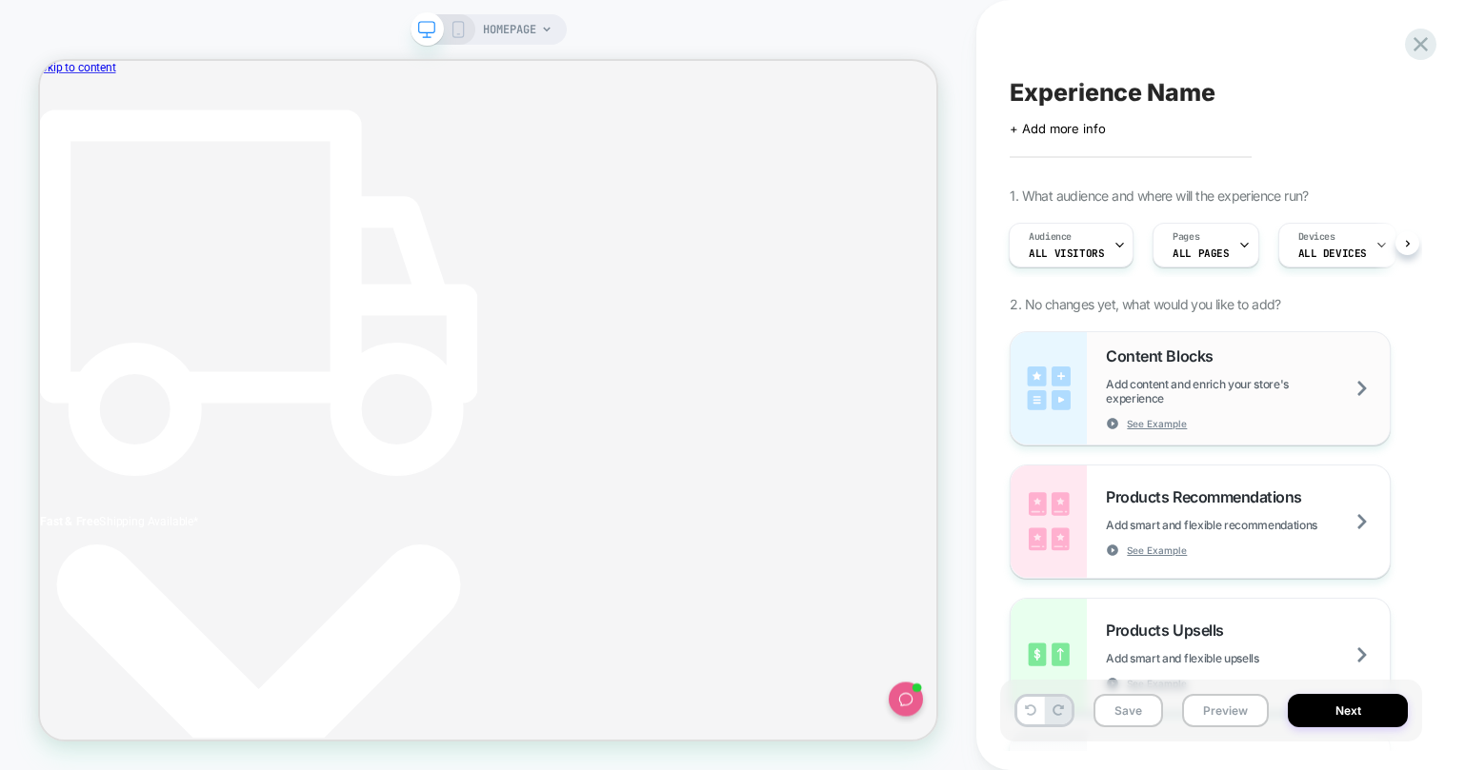
scroll to position [0, 25]
